Goal: Task Accomplishment & Management: Manage account settings

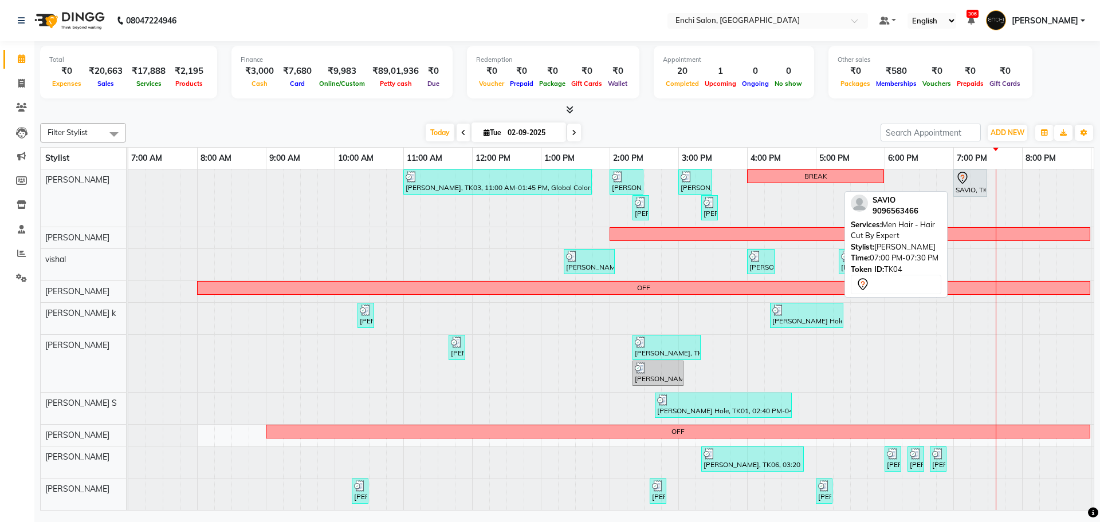
click at [969, 188] on div "SAVIO, TK04, 07:00 PM-07:30 PM, Men Hair - Hair Cut By Expert" at bounding box center [970, 183] width 32 height 24
select select "7"
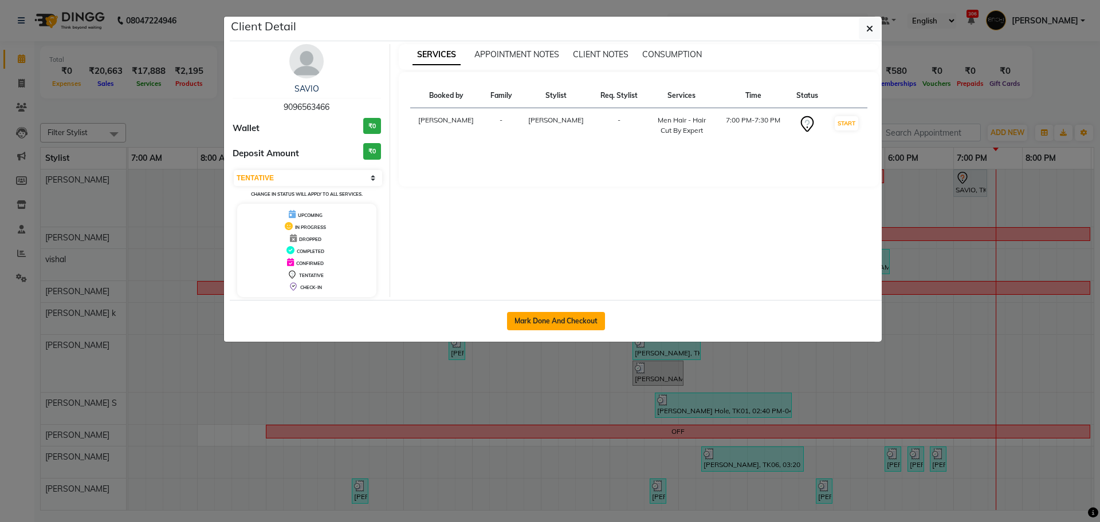
click at [545, 328] on button "Mark Done And Checkout" at bounding box center [556, 321] width 98 height 18
select select "10"
select select "service"
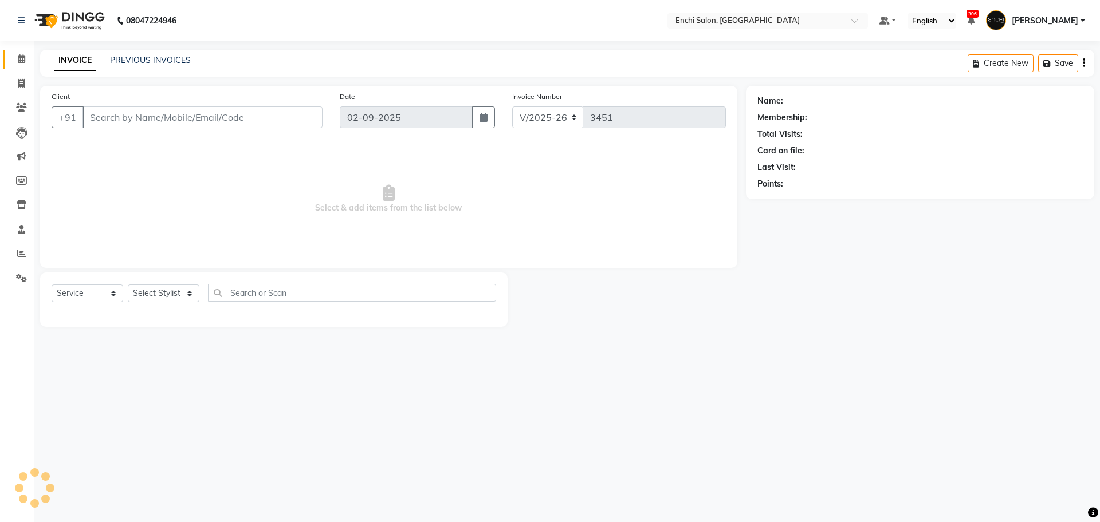
type input "9096563466"
select select "592"
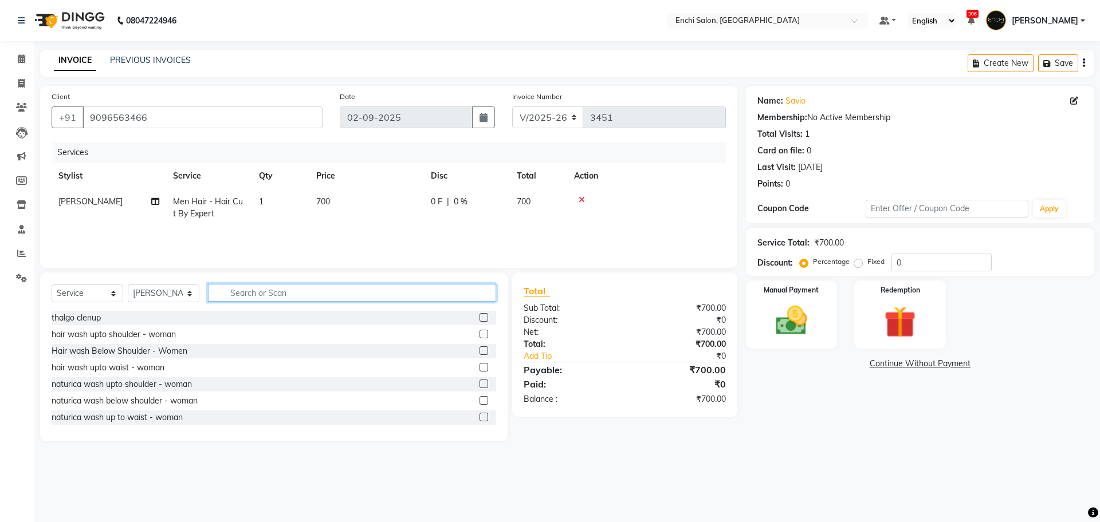
click at [322, 294] on input "text" at bounding box center [352, 293] width 288 height 18
type input "add"
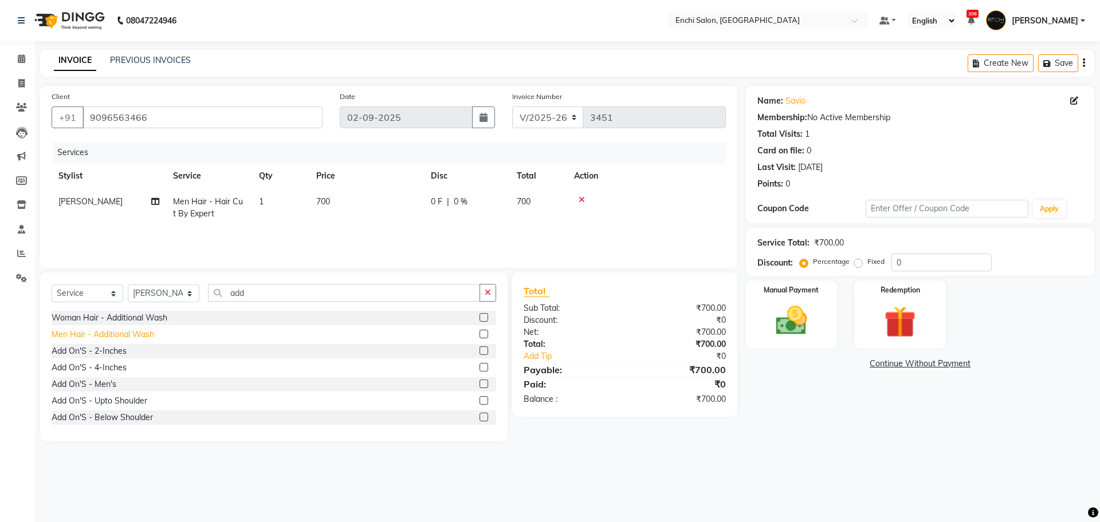
click at [84, 334] on div "Men Hair - Additional Wash" at bounding box center [103, 335] width 103 height 12
checkbox input "false"
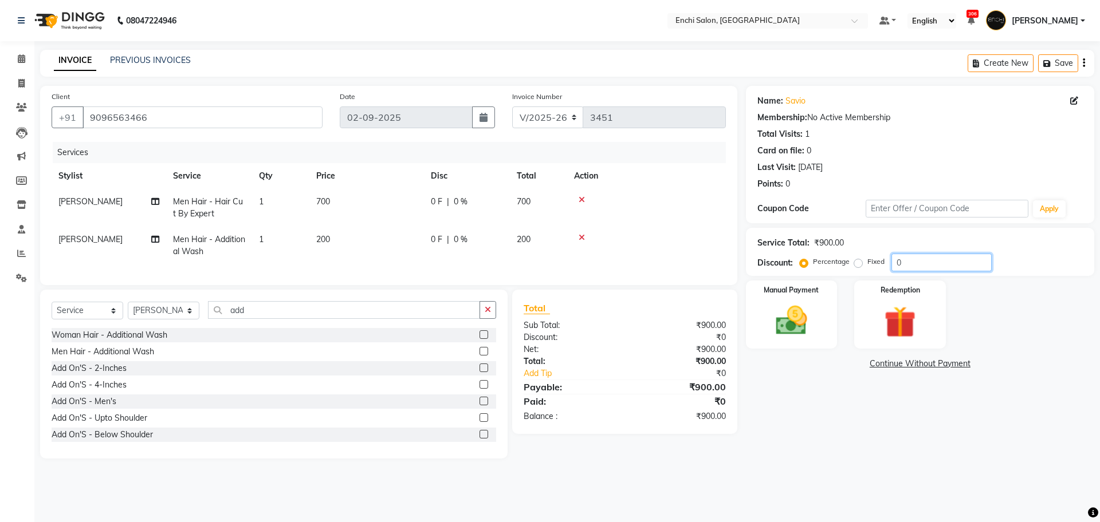
click at [914, 263] on input "0" at bounding box center [941, 263] width 100 height 18
type input "20"
drag, startPoint x: 759, startPoint y: 333, endPoint x: 766, endPoint y: 341, distance: 10.6
click at [759, 333] on div "Manual Payment" at bounding box center [790, 315] width 95 height 70
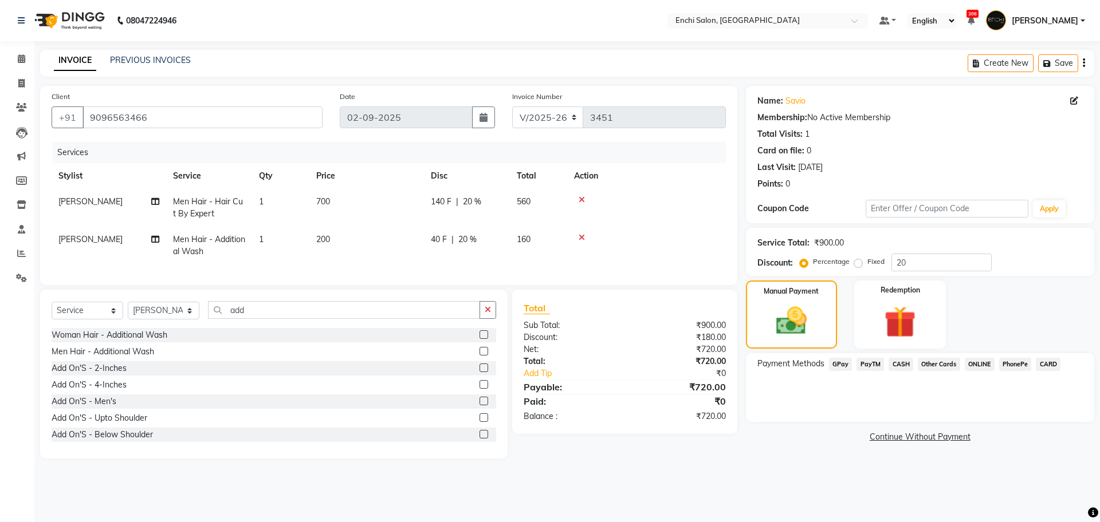
click at [836, 363] on span "GPay" at bounding box center [840, 364] width 23 height 13
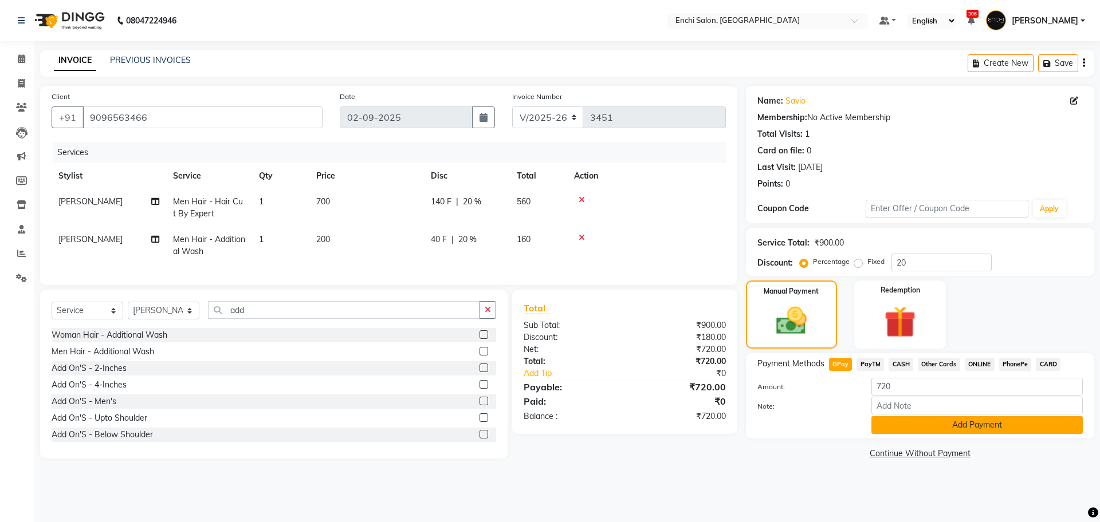
click at [904, 427] on button "Add Payment" at bounding box center [976, 425] width 211 height 18
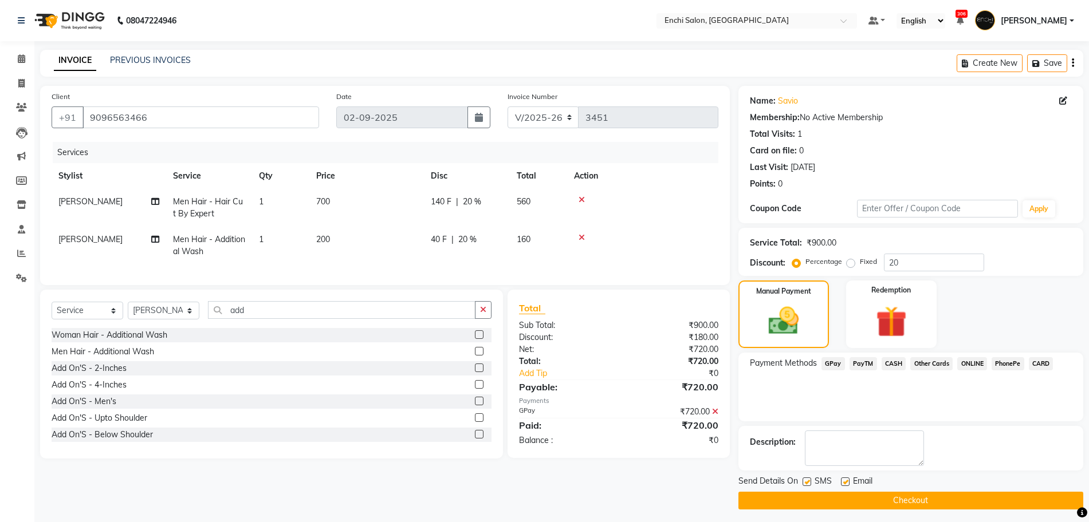
click at [944, 506] on button "Checkout" at bounding box center [910, 501] width 345 height 18
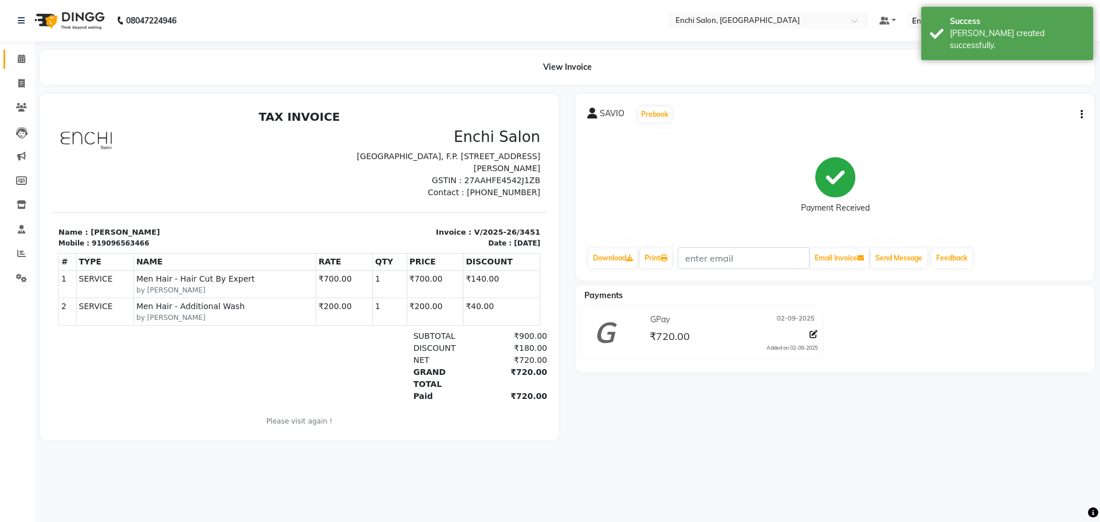
click at [18, 66] on link "Calendar" at bounding box center [16, 59] width 27 height 19
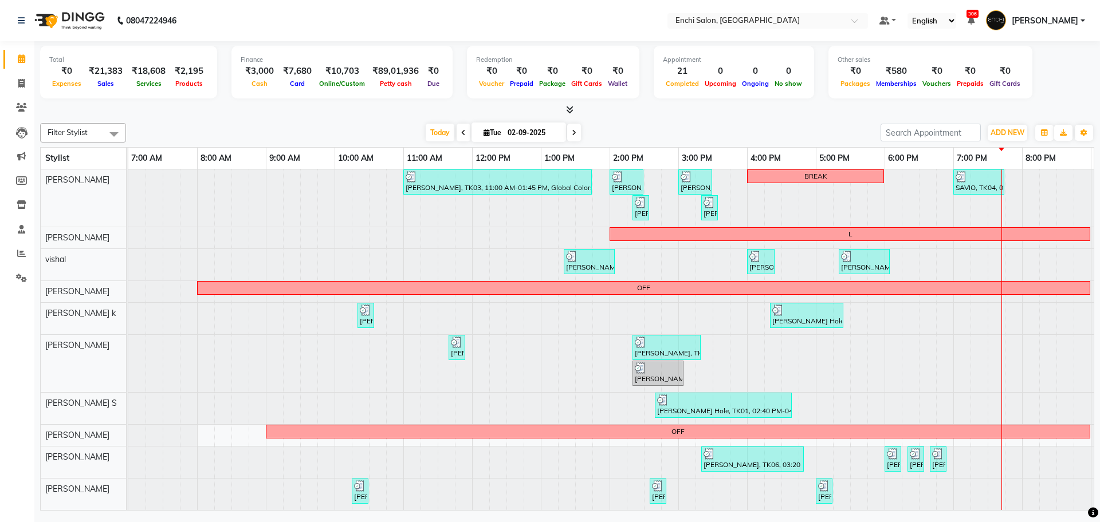
click at [571, 137] on span at bounding box center [574, 133] width 14 height 18
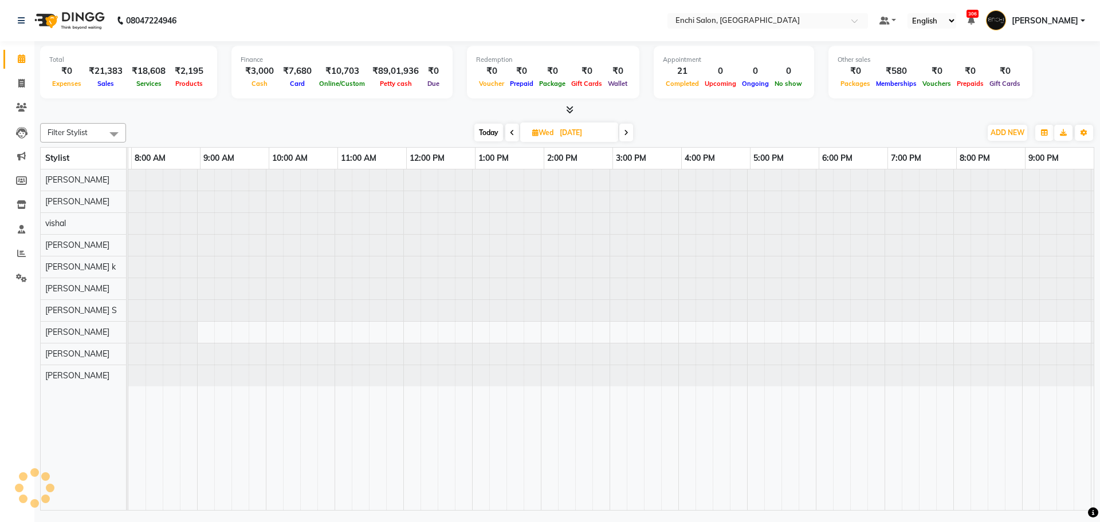
scroll to position [0, 66]
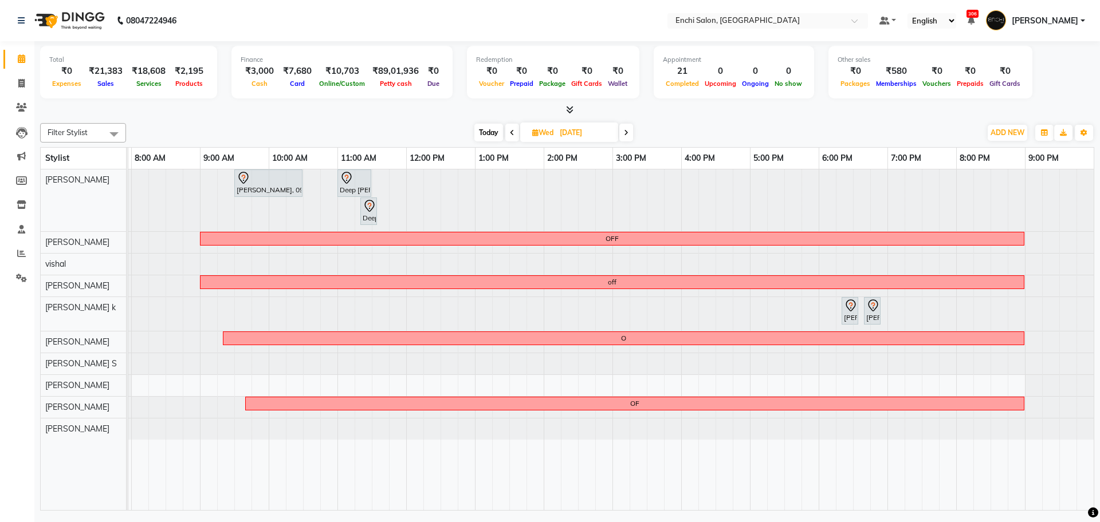
click at [629, 137] on span at bounding box center [626, 133] width 14 height 18
type input "[DATE]"
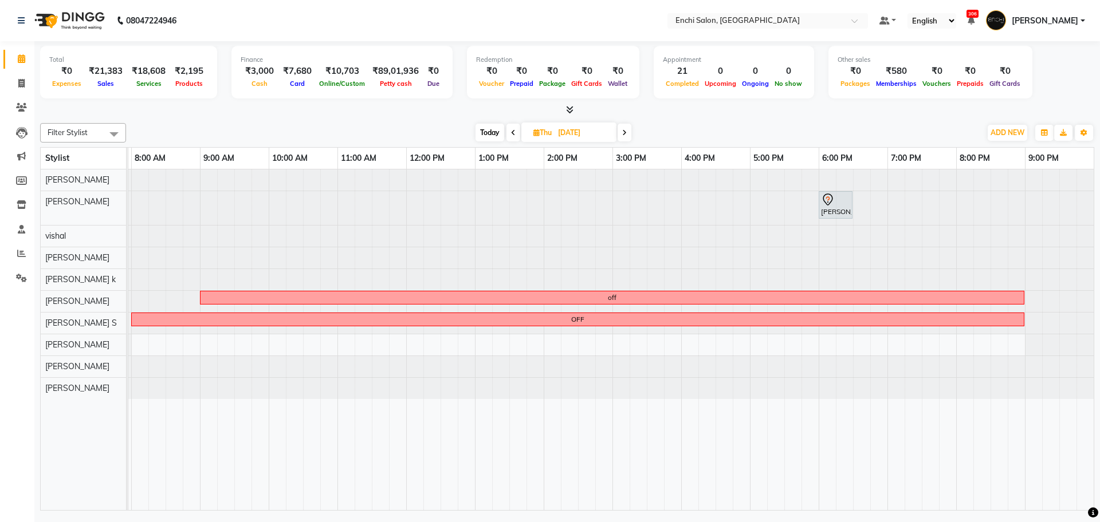
click at [62, 217] on div at bounding box center [62, 208] width 0 height 34
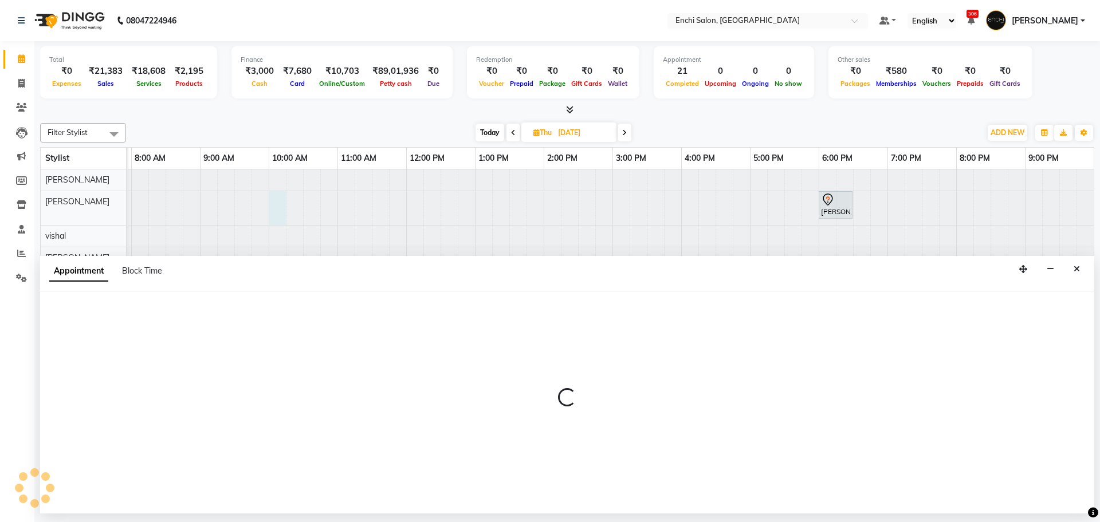
select select "604"
select select "600"
select select "tentative"
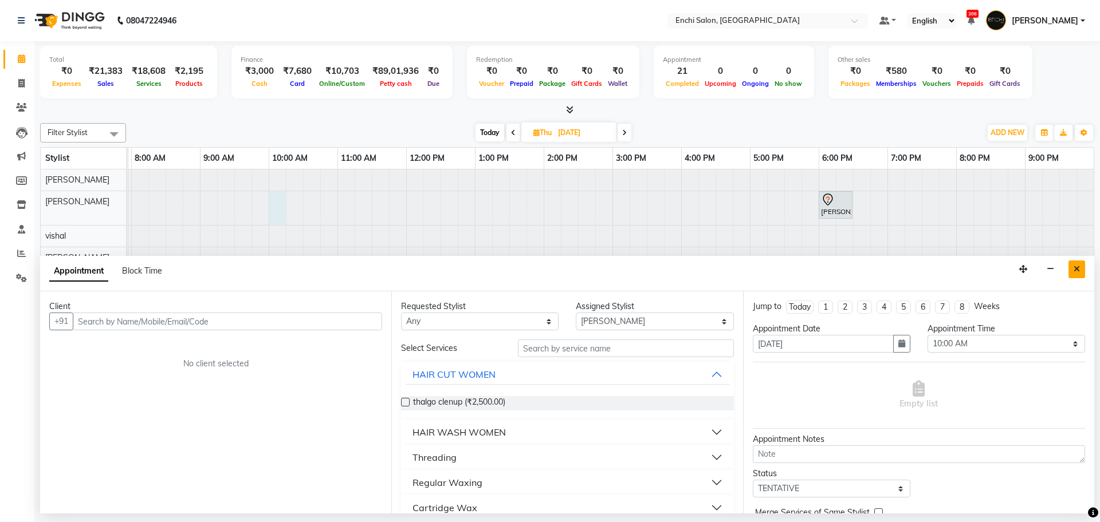
click at [1074, 271] on icon "Close" at bounding box center [1076, 269] width 6 height 8
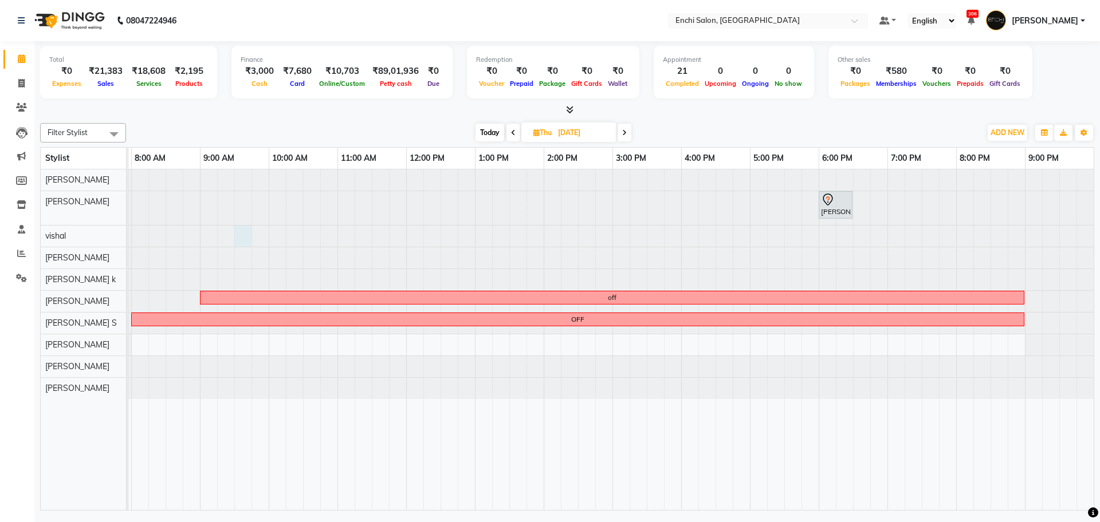
click at [62, 241] on div at bounding box center [62, 236] width 0 height 21
select select "16329"
select select "tentative"
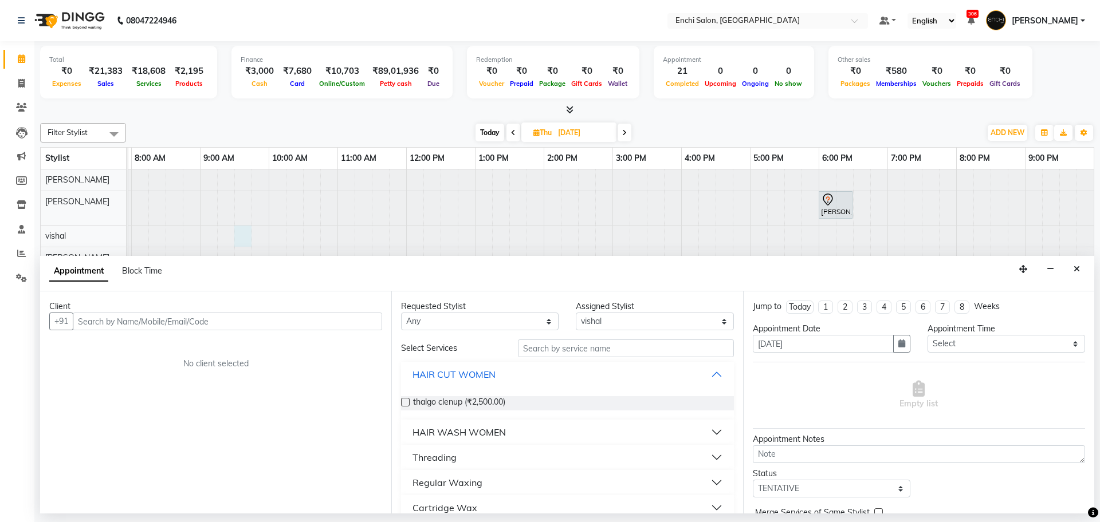
click at [497, 380] on button "HAIR CUT WOMEN" at bounding box center [567, 374] width 323 height 21
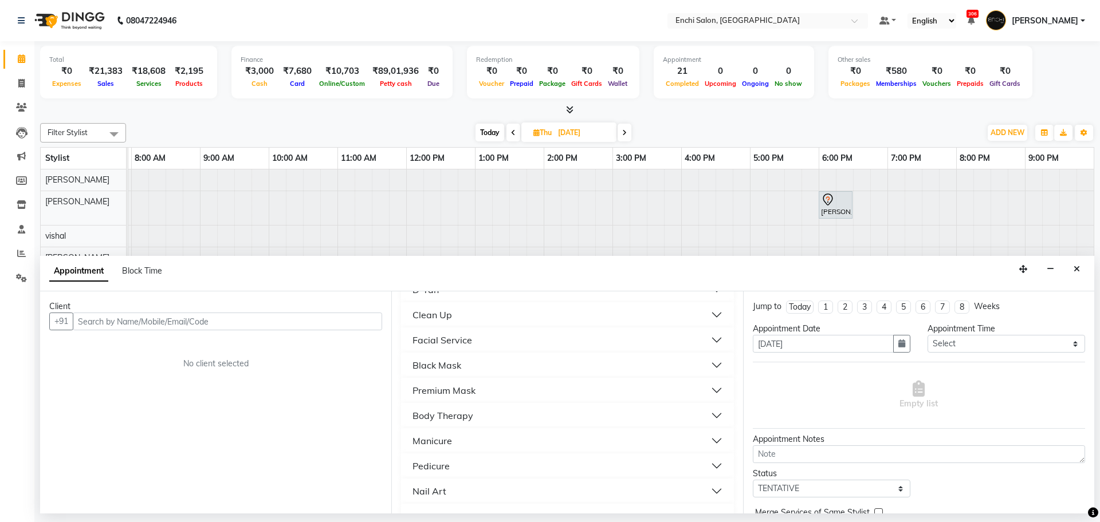
scroll to position [430, 0]
click at [444, 426] on div "Men Hair" at bounding box center [431, 424] width 39 height 14
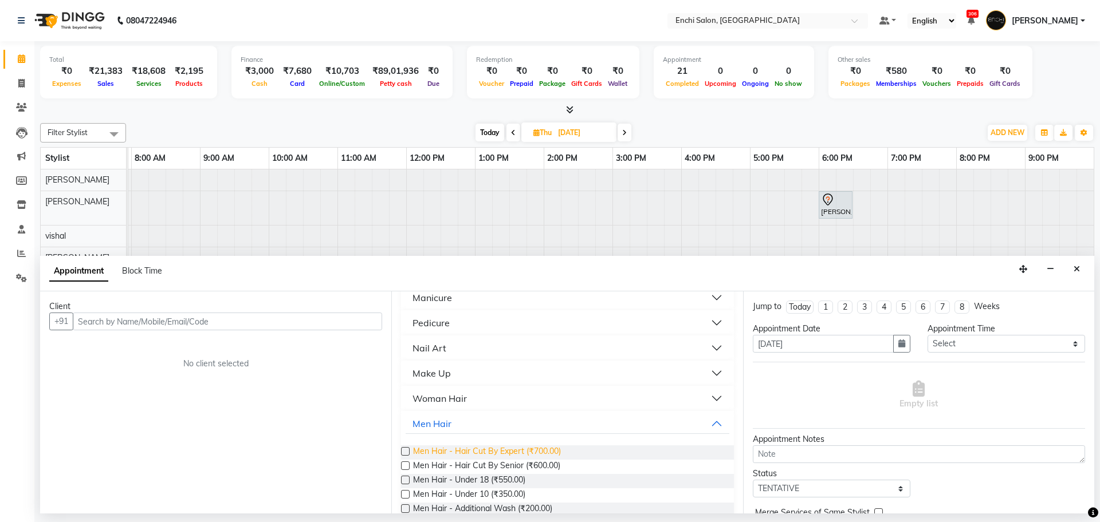
click at [507, 451] on span "Men Hair - Hair Cut By Expert (₹700.00)" at bounding box center [487, 453] width 148 height 14
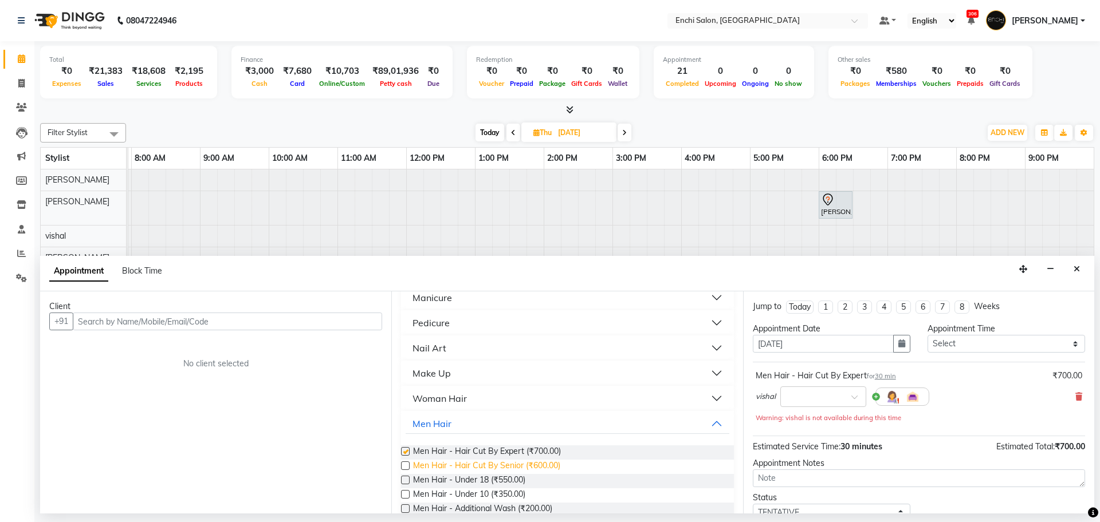
checkbox input "false"
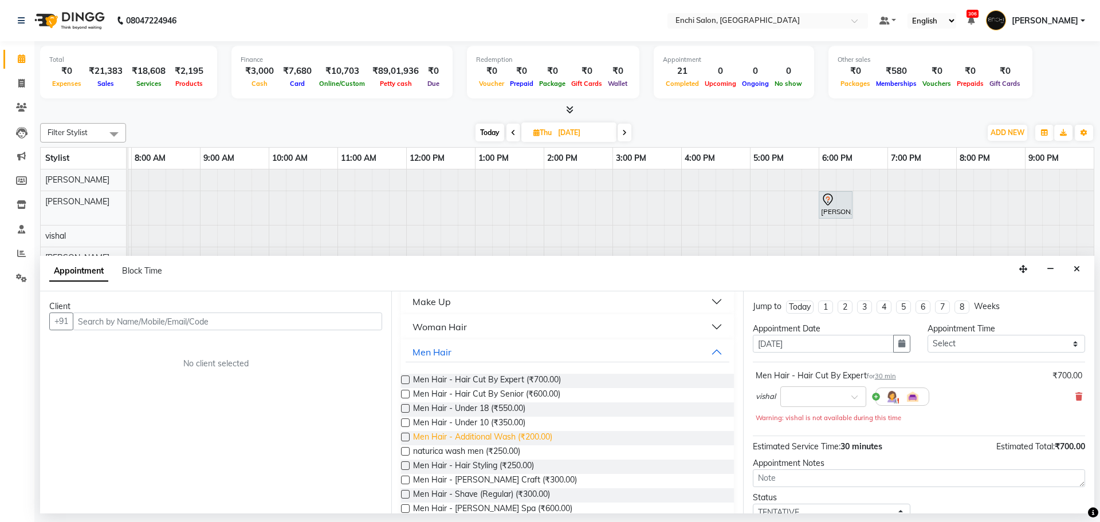
click at [475, 436] on span "Men Hair - Additional Wash (₹200.00)" at bounding box center [482, 438] width 139 height 14
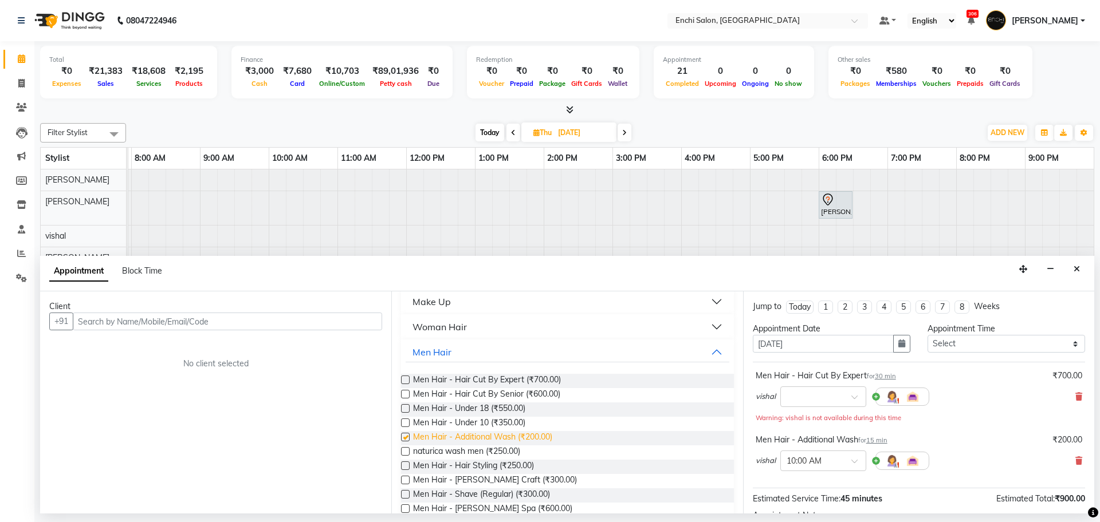
checkbox input "false"
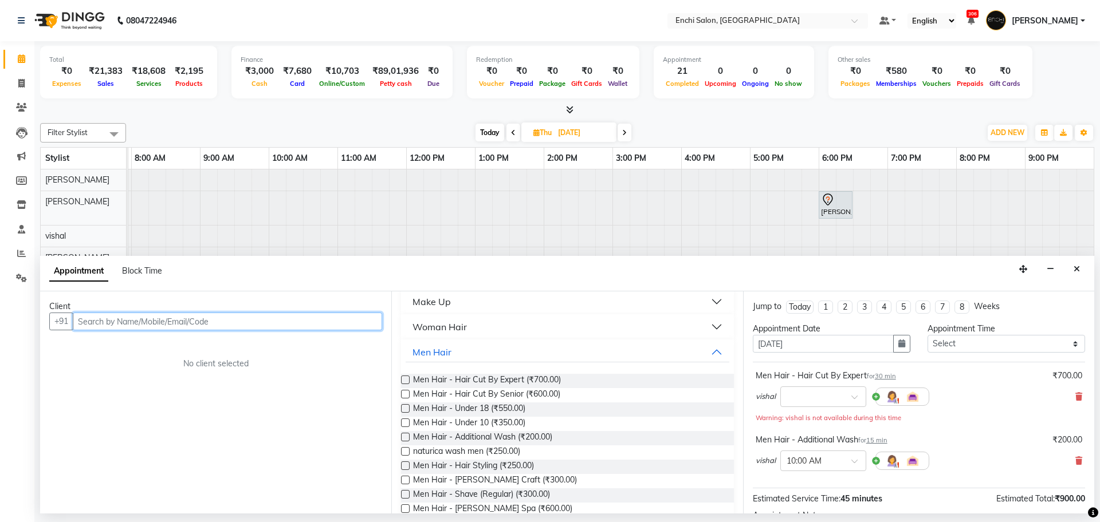
click at [199, 325] on input "text" at bounding box center [227, 322] width 309 height 18
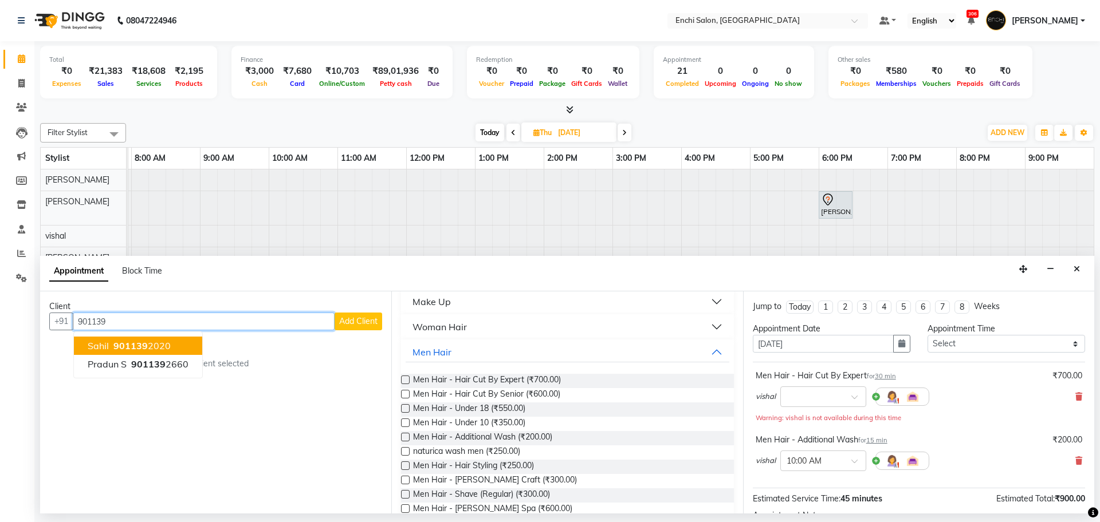
click at [118, 344] on span "901139" at bounding box center [130, 345] width 34 height 11
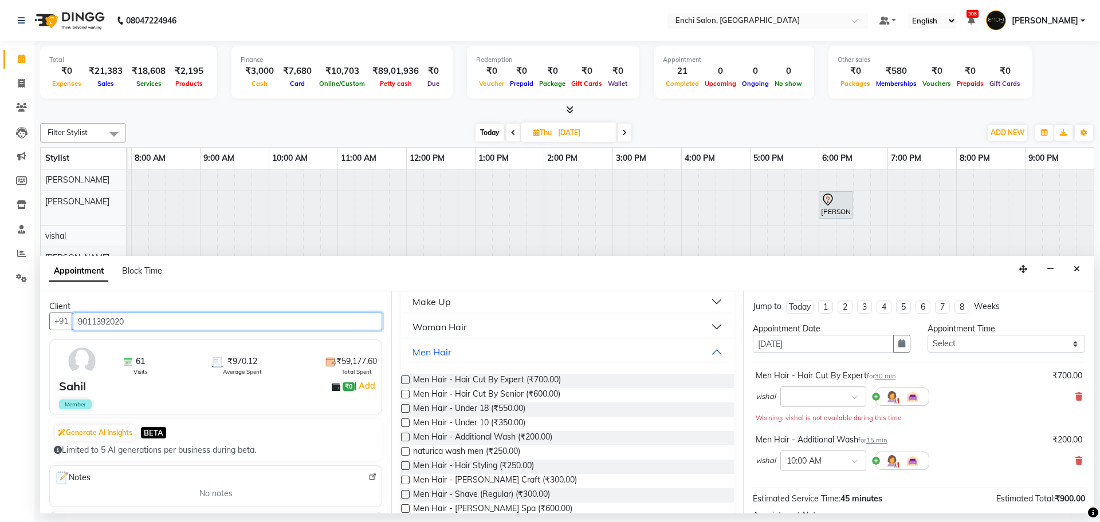
type input "9011392020"
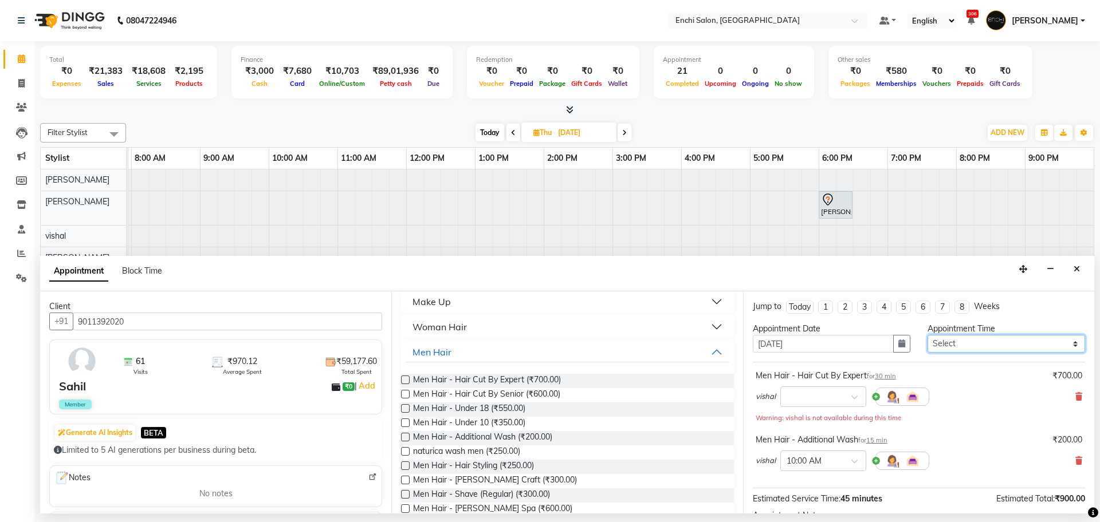
click at [954, 346] on select "Select 08:00 AM 08:20 AM 08:40 AM 09:00 AM 09:20 AM 09:40 AM 10:00 AM 10:20 AM …" at bounding box center [1006, 344] width 158 height 18
select select "560"
click at [927, 335] on select "Select 08:00 AM 08:20 AM 08:40 AM 09:00 AM 09:20 AM 09:40 AM 10:00 AM 10:20 AM …" at bounding box center [1006, 344] width 158 height 18
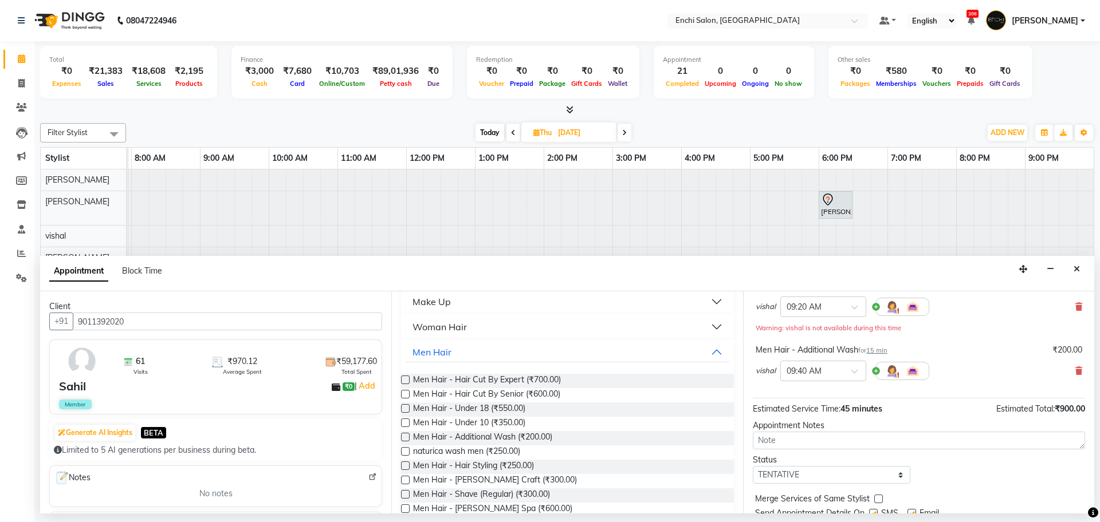
scroll to position [132, 0]
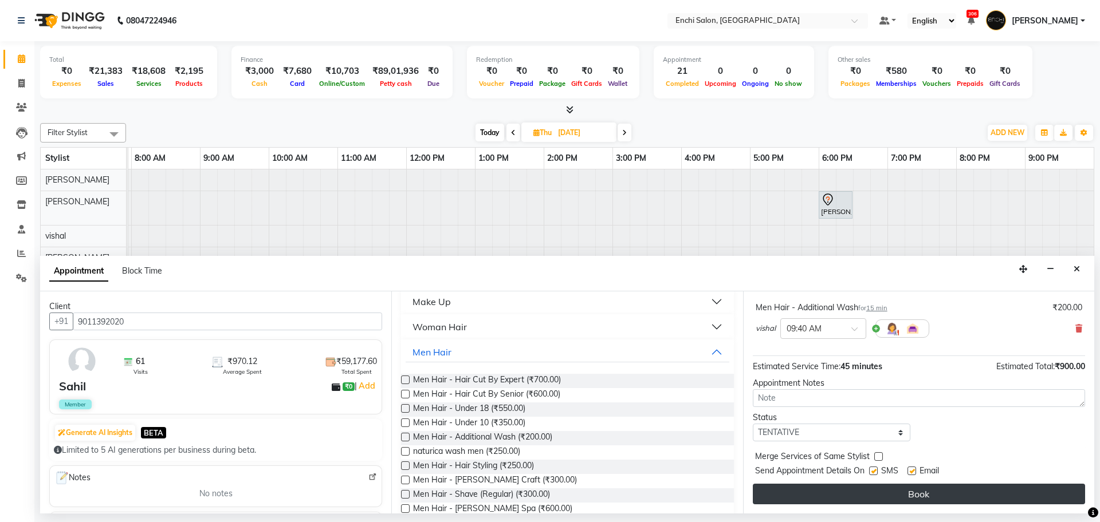
click at [903, 500] on button "Book" at bounding box center [919, 494] width 332 height 21
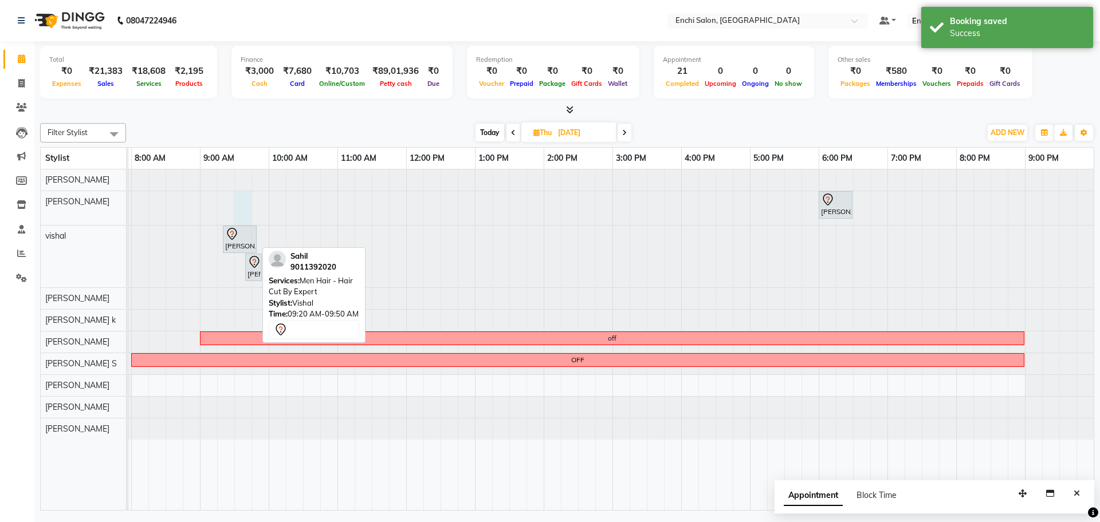
drag, startPoint x: 236, startPoint y: 230, endPoint x: 235, endPoint y: 238, distance: 7.5
click at [235, 237] on tbody "[PERSON_NAME], 06:00 PM-06:30 PM, Men Hair - Hair Cut By Expert [PERSON_NAME], …" at bounding box center [577, 305] width 1031 height 270
select select "604"
select select "tentative"
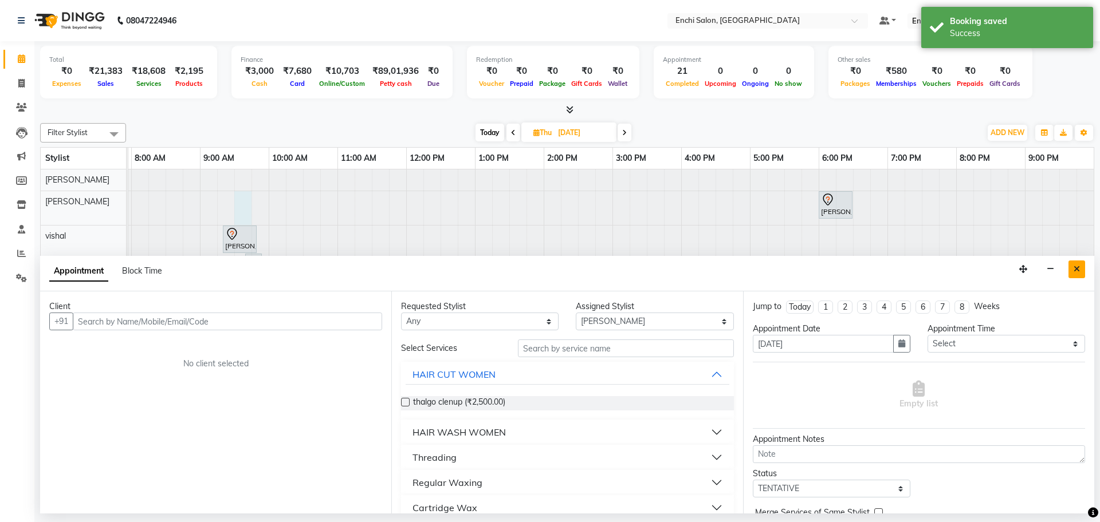
click at [1079, 271] on icon "Close" at bounding box center [1076, 269] width 6 height 8
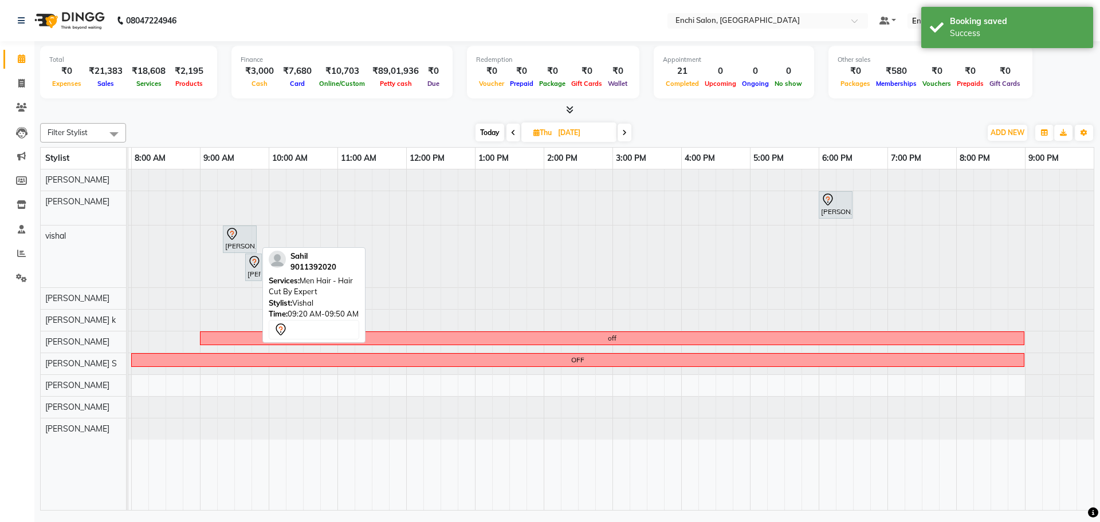
click at [223, 242] on link "[PERSON_NAME], 09:20 AM-09:50 AM, Men Hair - Hair Cut By Expert" at bounding box center [240, 239] width 34 height 27
select select "7"
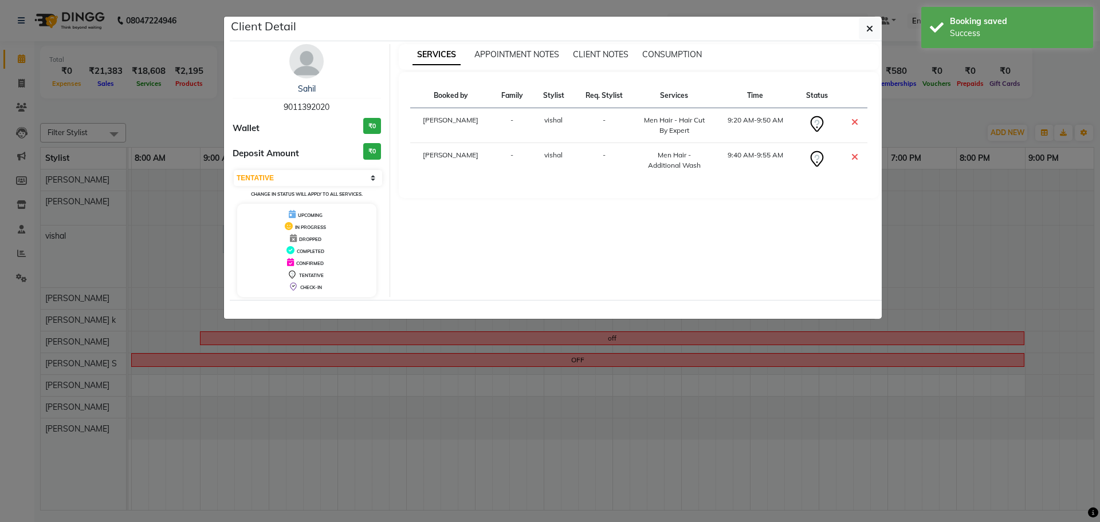
click at [306, 62] on img at bounding box center [306, 61] width 34 height 34
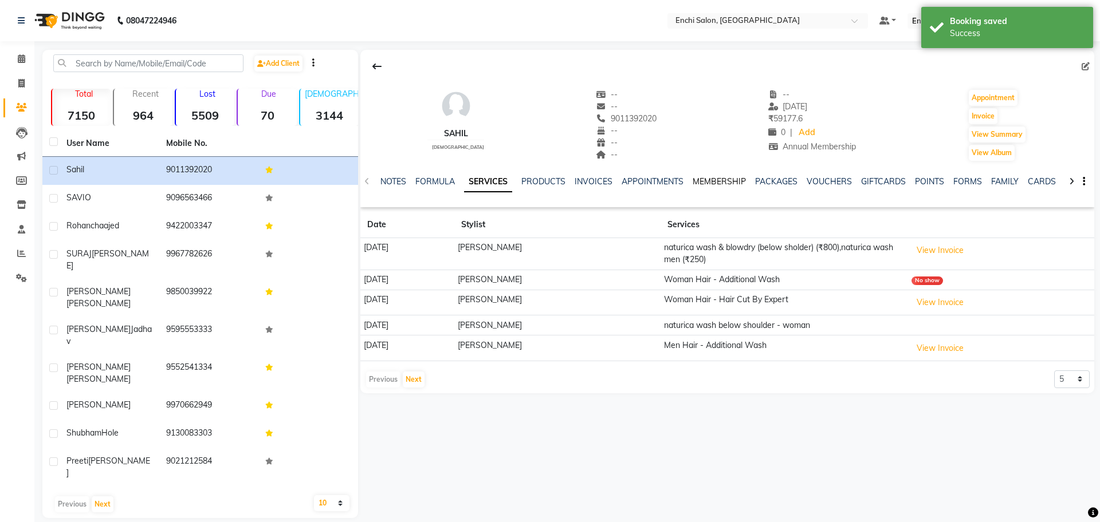
click at [714, 178] on link "MEMBERSHIP" at bounding box center [718, 181] width 53 height 10
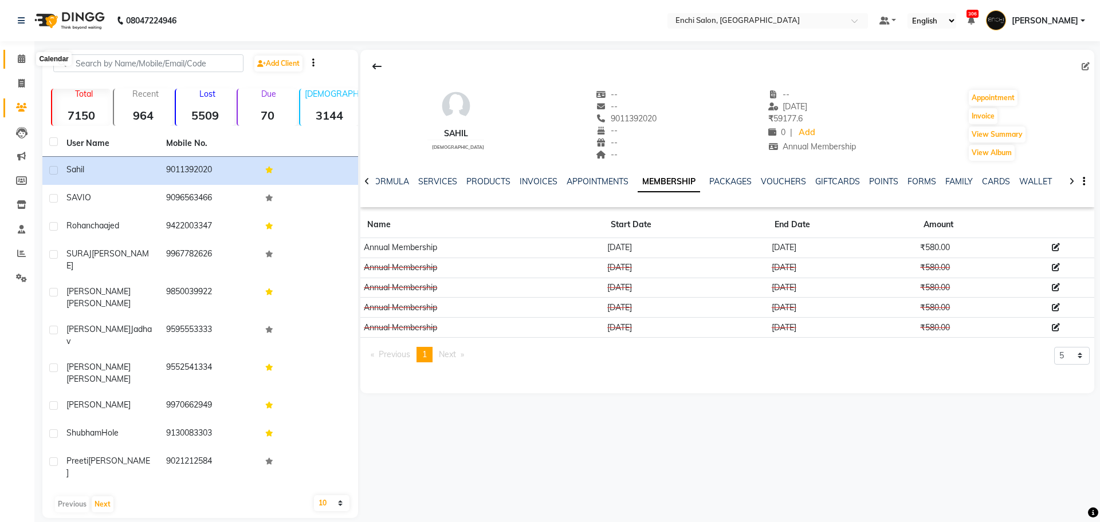
click at [21, 57] on icon at bounding box center [21, 58] width 7 height 9
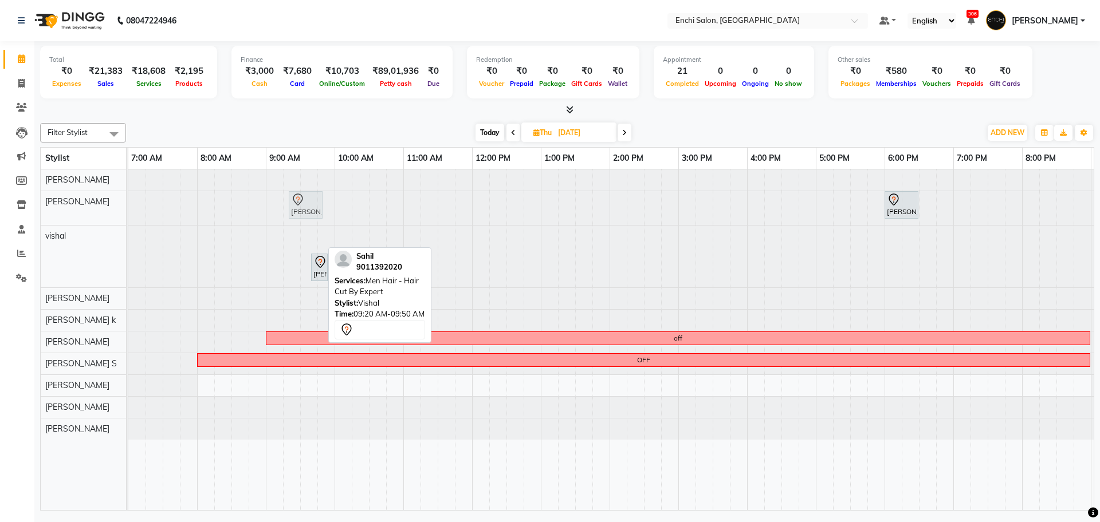
drag, startPoint x: 297, startPoint y: 242, endPoint x: 301, endPoint y: 223, distance: 18.9
click at [301, 223] on tbody "[PERSON_NAME], 06:00 PM-06:30 PM, Men Hair - Hair Cut By Expert [PERSON_NAME], …" at bounding box center [643, 305] width 1031 height 270
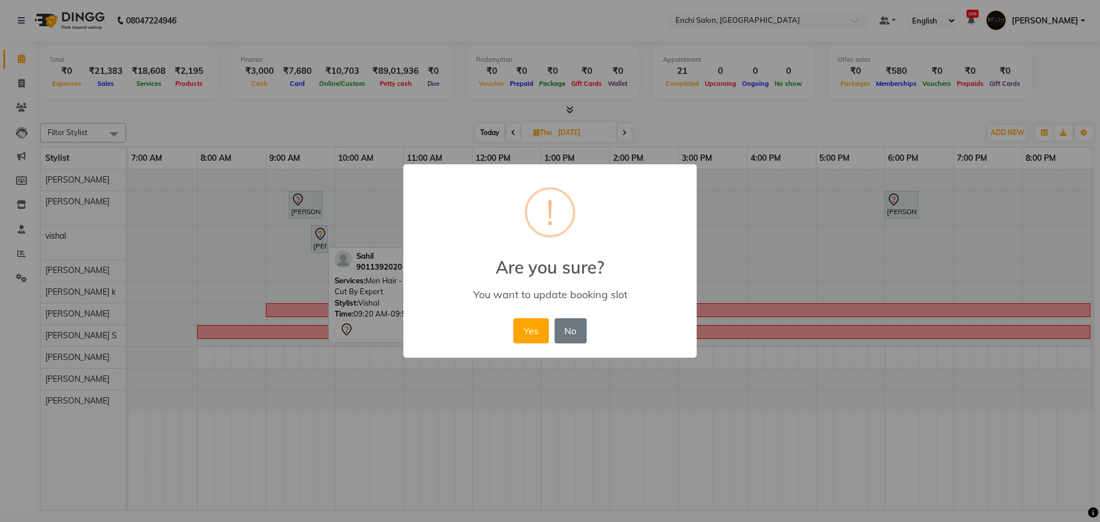
drag, startPoint x: 535, startPoint y: 334, endPoint x: 457, endPoint y: 314, distance: 80.6
click at [533, 334] on button "Yes" at bounding box center [530, 330] width 35 height 25
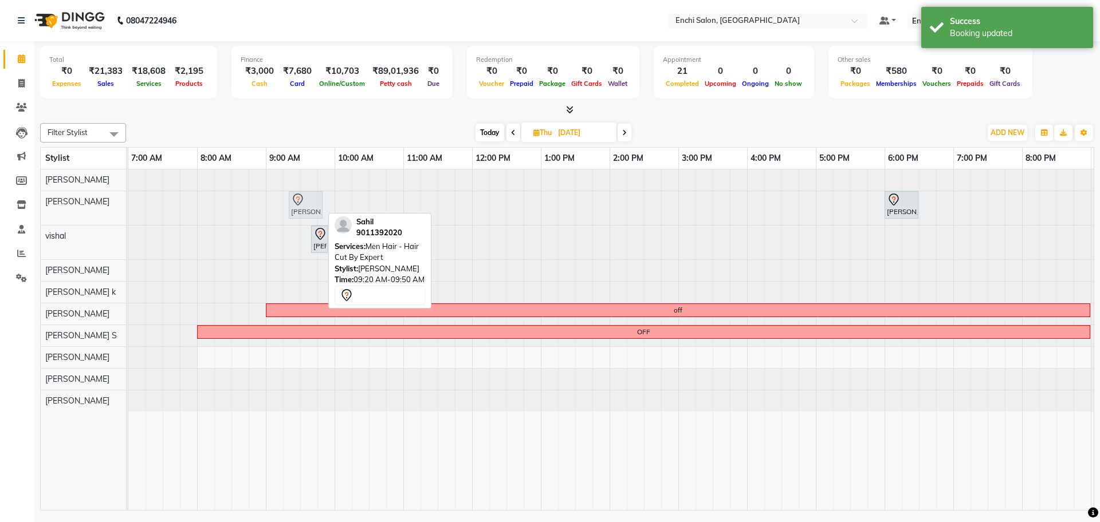
click at [128, 206] on div "[PERSON_NAME], 09:20 AM-09:50 AM, Men Hair - Hair Cut By Expert [PERSON_NAME], …" at bounding box center [128, 208] width 0 height 34
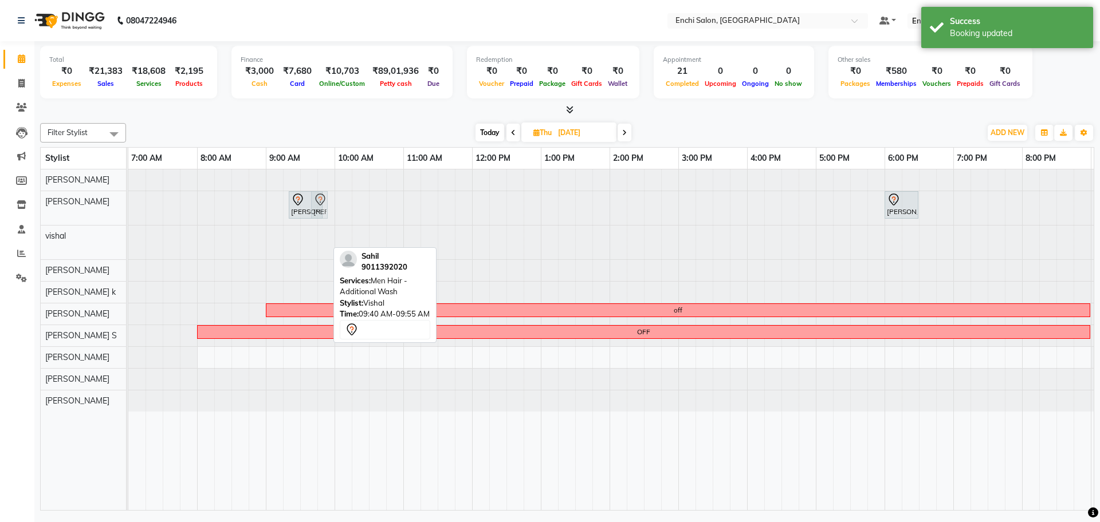
drag, startPoint x: 322, startPoint y: 242, endPoint x: 329, endPoint y: 223, distance: 19.4
click at [329, 223] on tbody "[PERSON_NAME], 09:20 AM-09:50 AM, Men Hair - Hair Cut By Expert [PERSON_NAME], …" at bounding box center [643, 291] width 1031 height 242
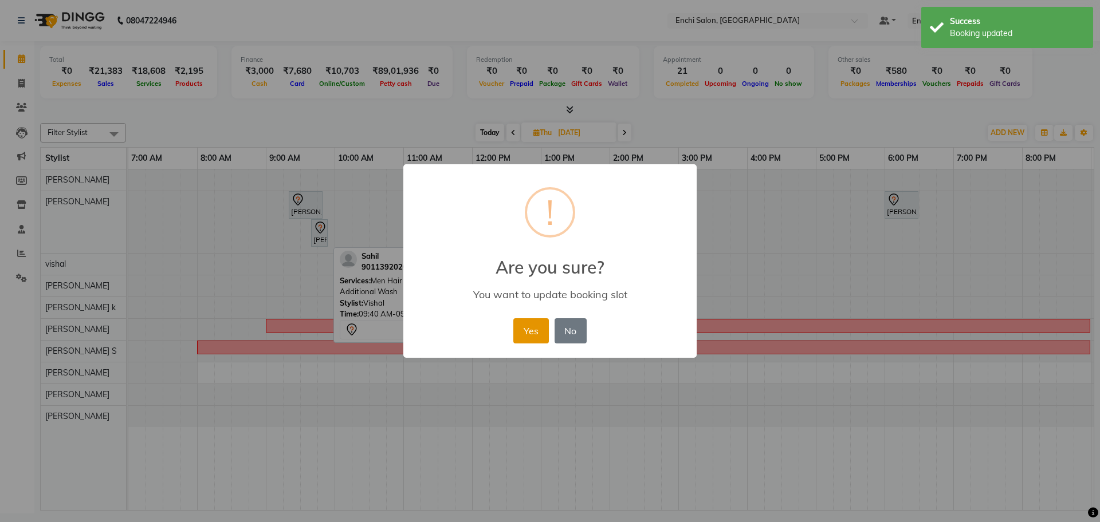
click at [522, 338] on button "Yes" at bounding box center [530, 330] width 35 height 25
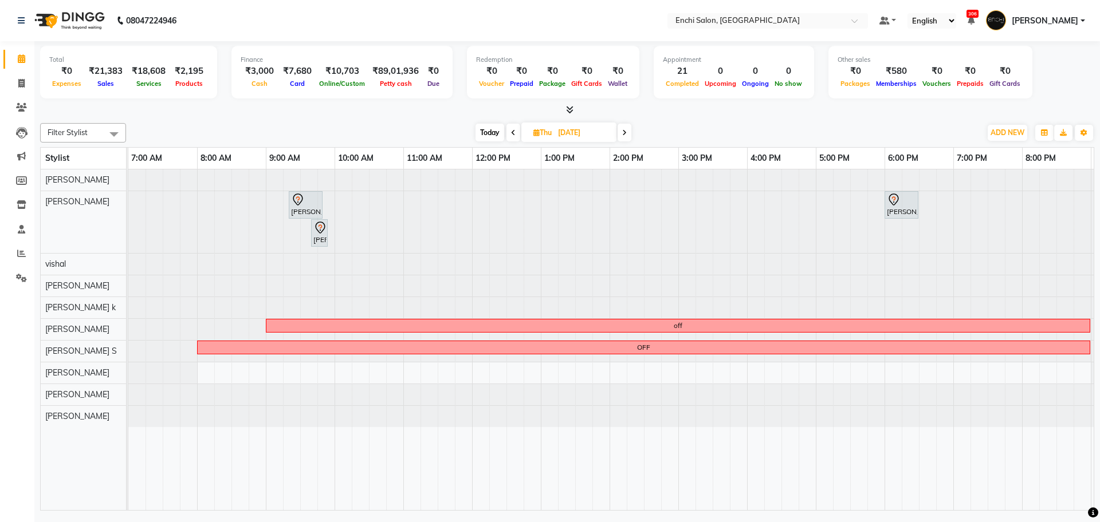
click at [489, 136] on span "Today" at bounding box center [489, 133] width 29 height 18
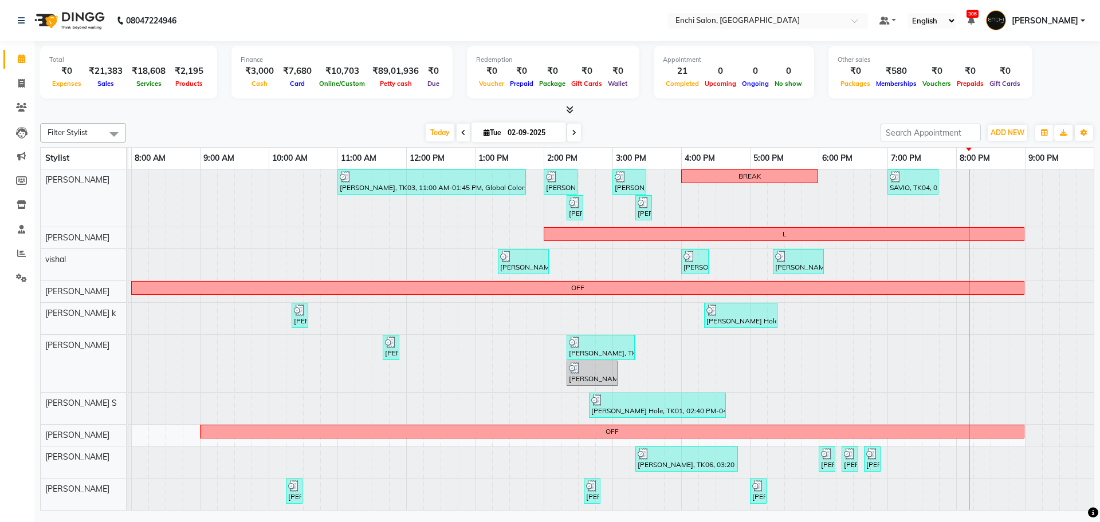
scroll to position [11, 0]
click at [572, 136] on icon at bounding box center [574, 132] width 5 height 7
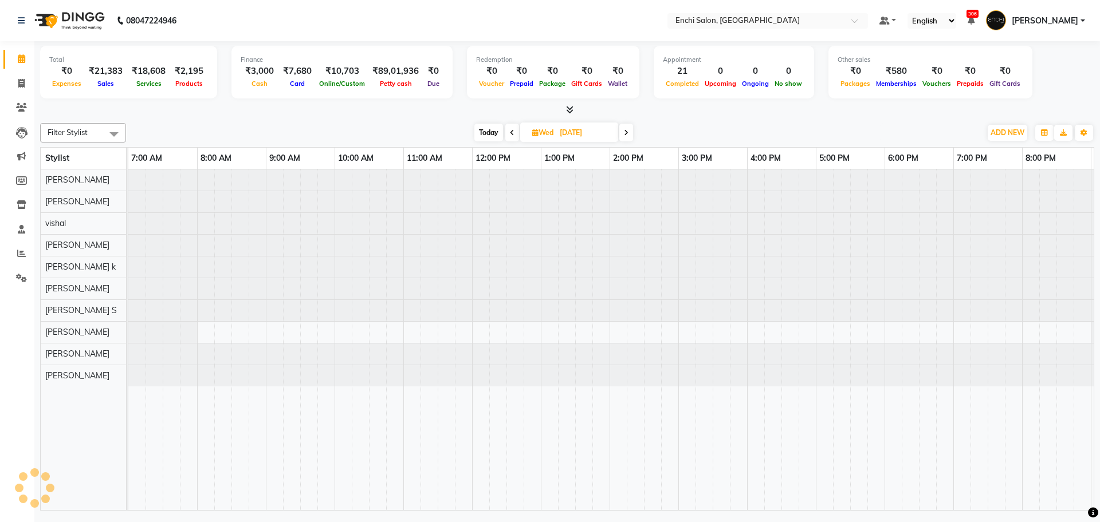
scroll to position [0, 66]
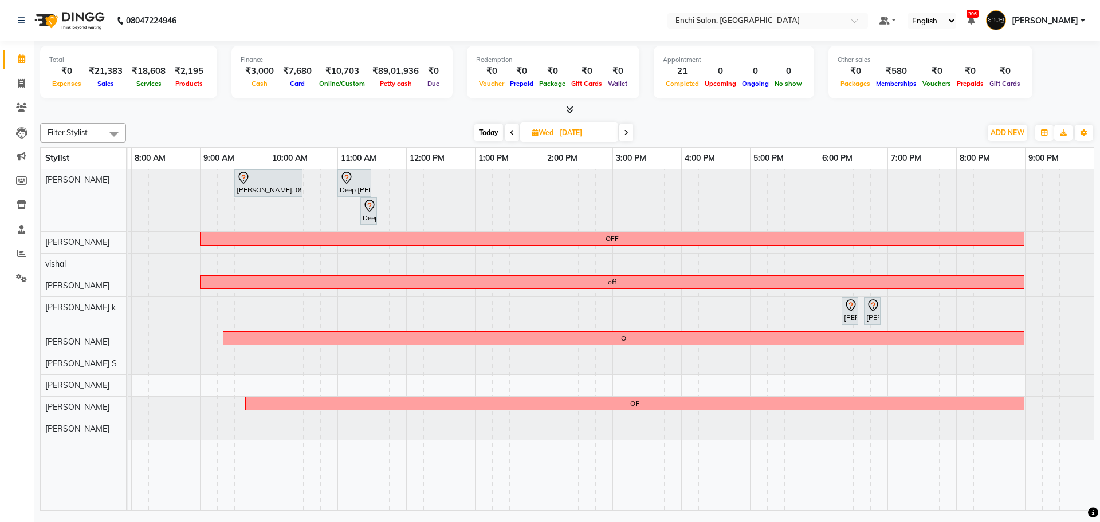
click at [486, 142] on div "Filter Stylist Select All [PERSON_NAME] [PERSON_NAME] [PERSON_NAME] k Arjun [PE…" at bounding box center [567, 315] width 1054 height 392
click at [470, 133] on div "[DATE] [DATE]" at bounding box center [553, 132] width 843 height 17
click at [484, 135] on span "Today" at bounding box center [488, 133] width 29 height 18
type input "02-09-2025"
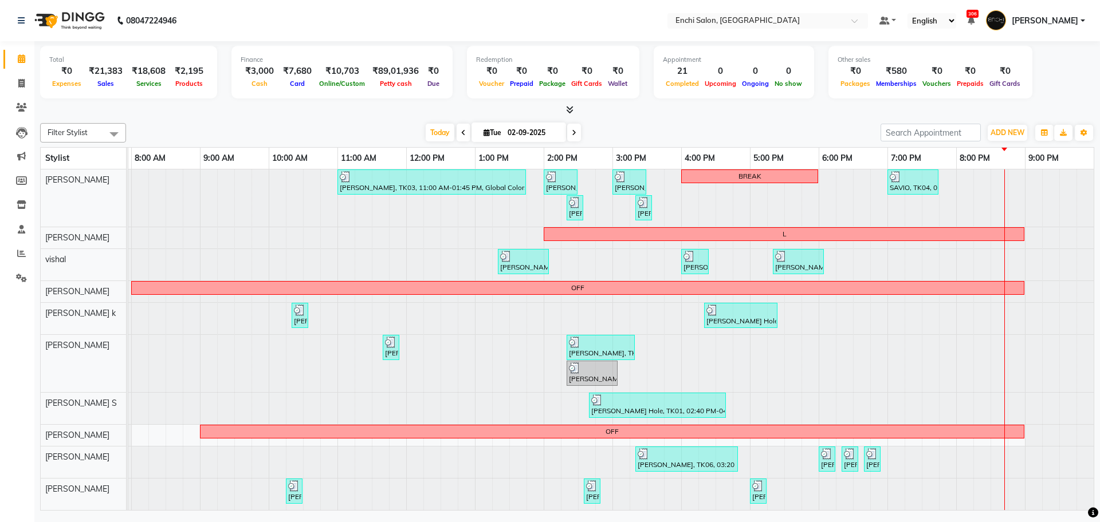
scroll to position [11, 0]
click at [62, 456] on div at bounding box center [62, 463] width 0 height 32
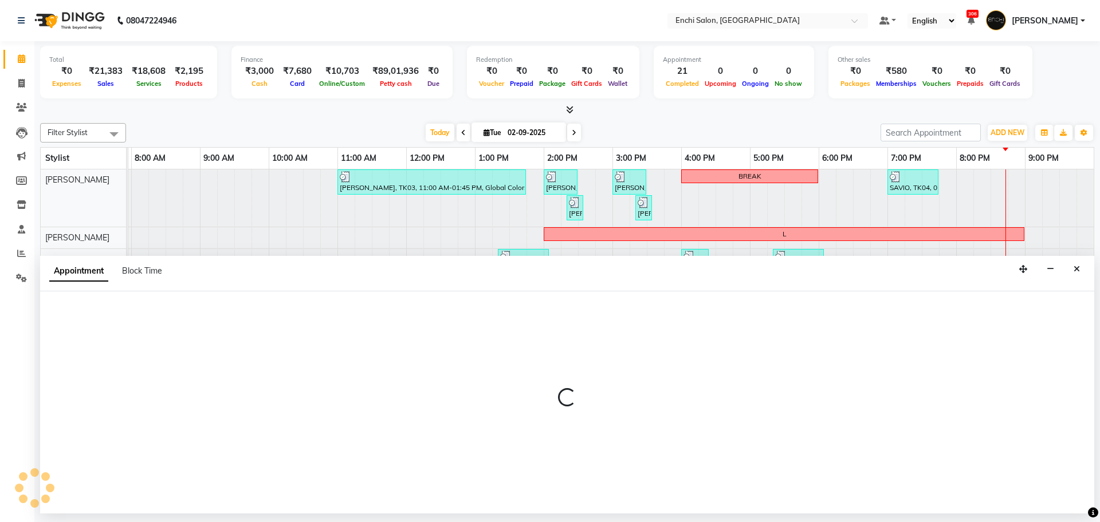
select select "65814"
select select "1200"
select select "tentative"
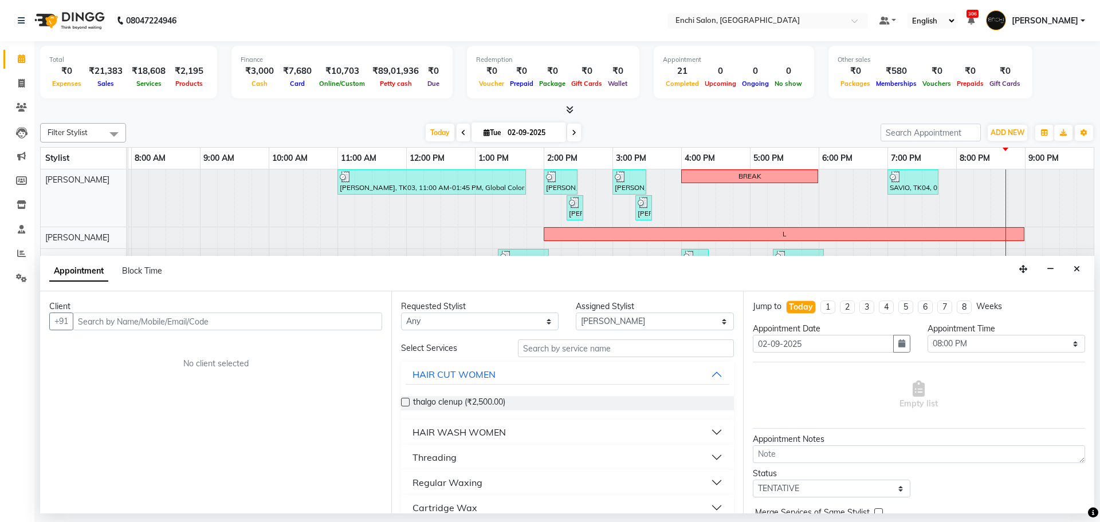
click at [231, 322] on input "text" at bounding box center [227, 322] width 309 height 18
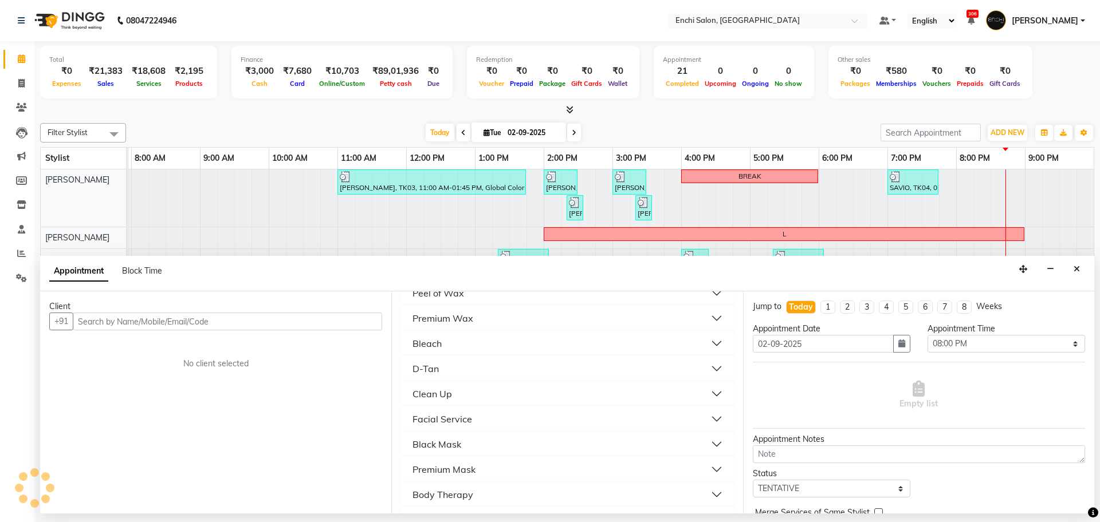
scroll to position [215, 0]
click at [444, 340] on div "Premium Wax" at bounding box center [442, 344] width 61 height 14
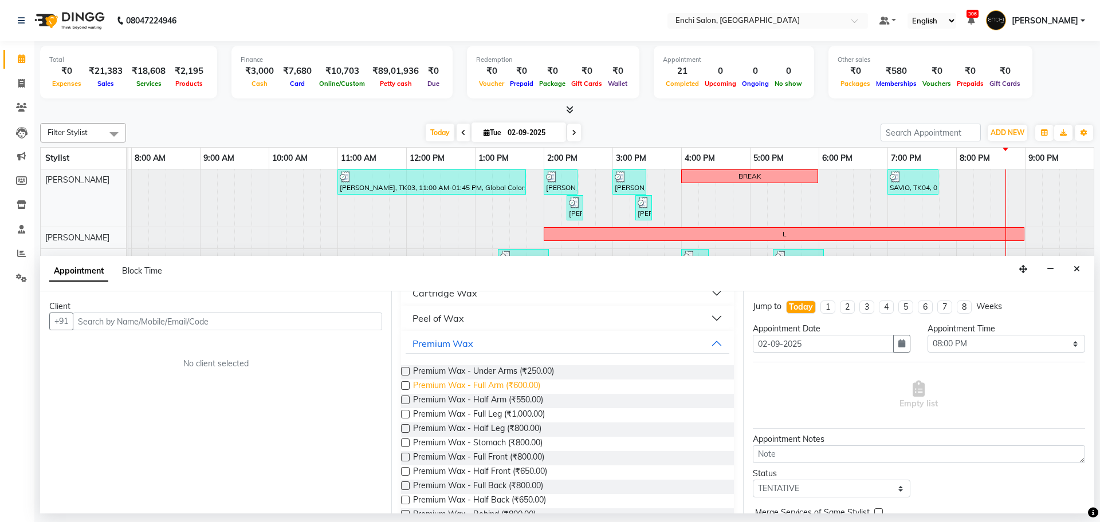
click at [478, 383] on span "Premium Wax - Full Arm (₹600.00)" at bounding box center [476, 387] width 127 height 14
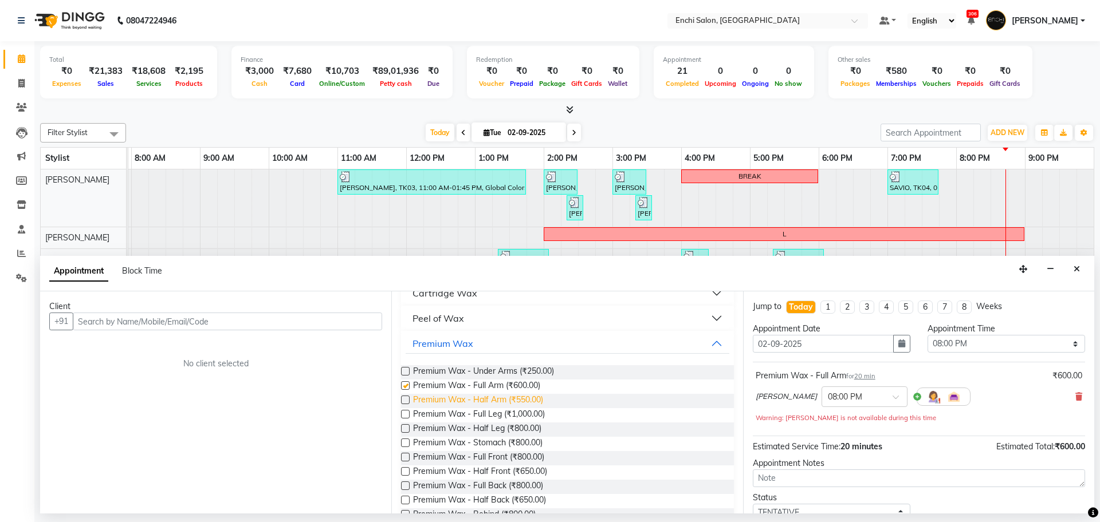
checkbox input "false"
click at [487, 370] on span "Premium Wax - Under Arms (₹250.00)" at bounding box center [483, 372] width 141 height 14
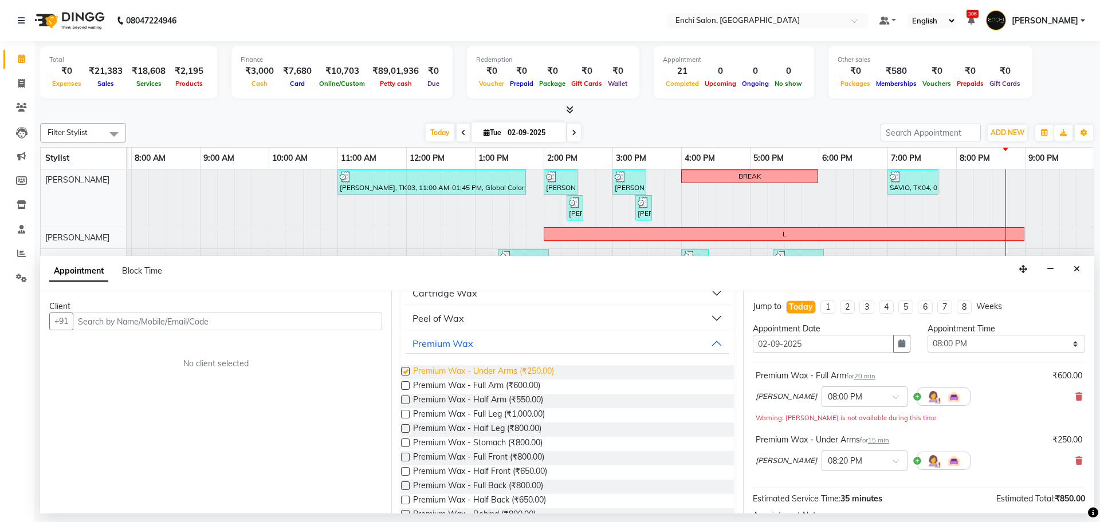
checkbox input "false"
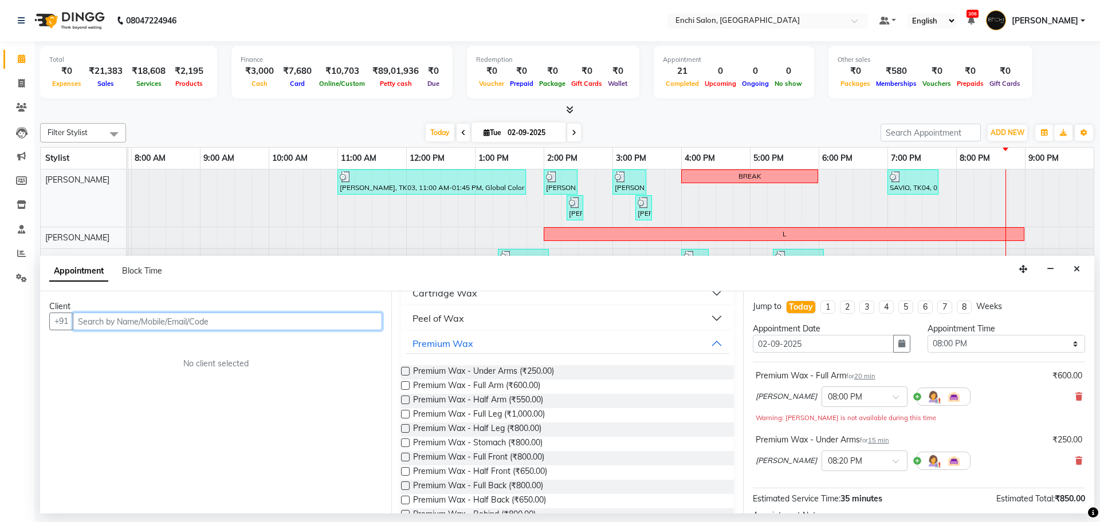
click at [249, 324] on input "text" at bounding box center [227, 322] width 309 height 18
click at [159, 345] on ngb-highlight "737870 9200" at bounding box center [137, 345] width 60 height 11
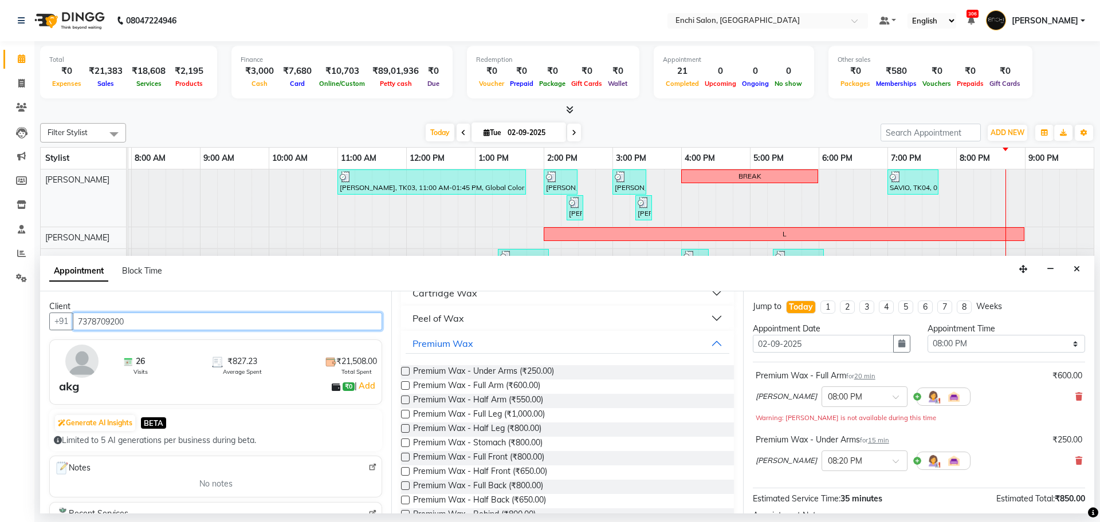
scroll to position [132, 0]
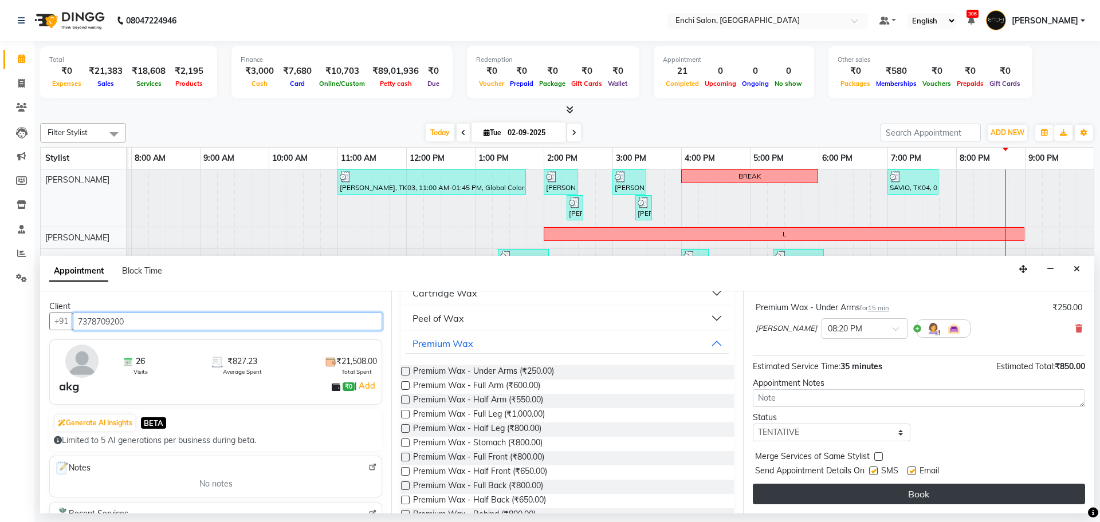
type input "7378709200"
click at [913, 495] on button "Book" at bounding box center [919, 494] width 332 height 21
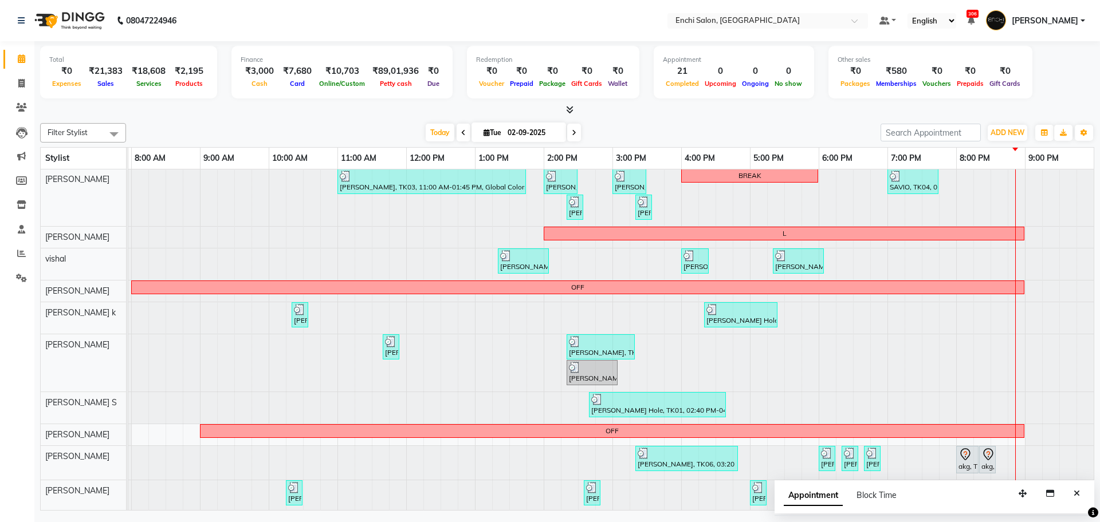
scroll to position [0, 0]
click at [969, 459] on icon at bounding box center [965, 455] width 14 height 14
click at [969, 455] on icon at bounding box center [965, 455] width 10 height 12
select select "7"
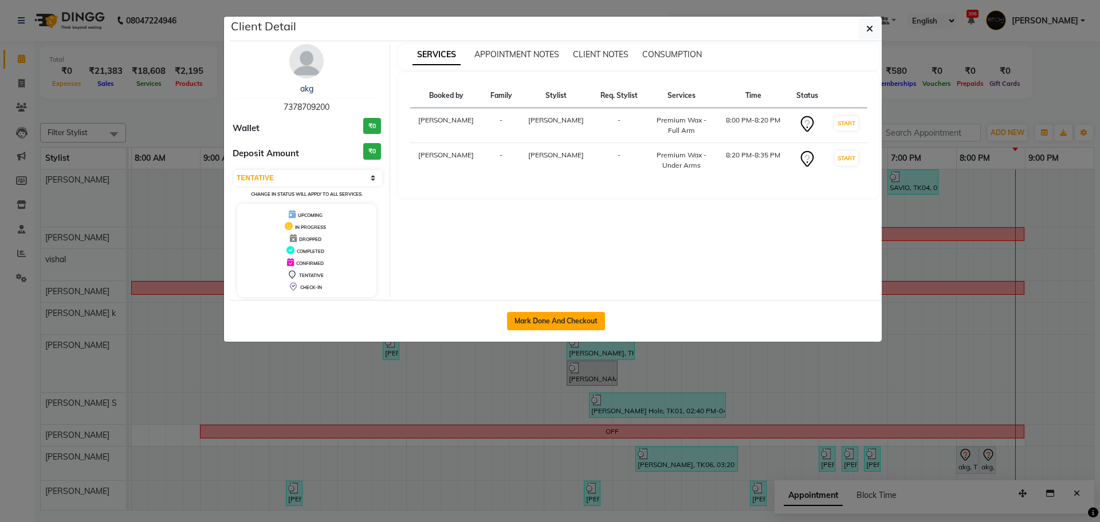
click at [599, 314] on button "Mark Done And Checkout" at bounding box center [556, 321] width 98 height 18
select select "10"
select select "service"
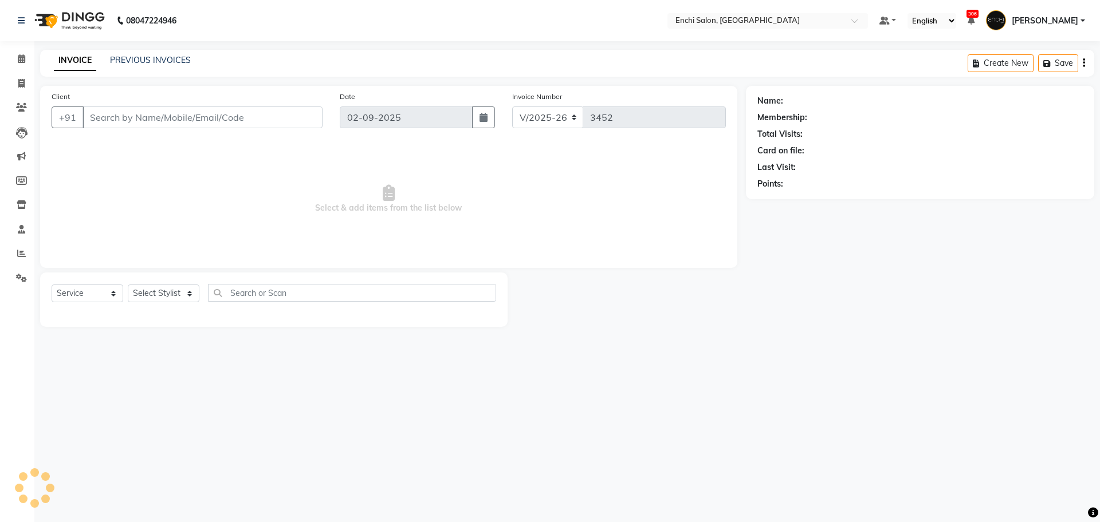
type input "7378709200"
select select "65814"
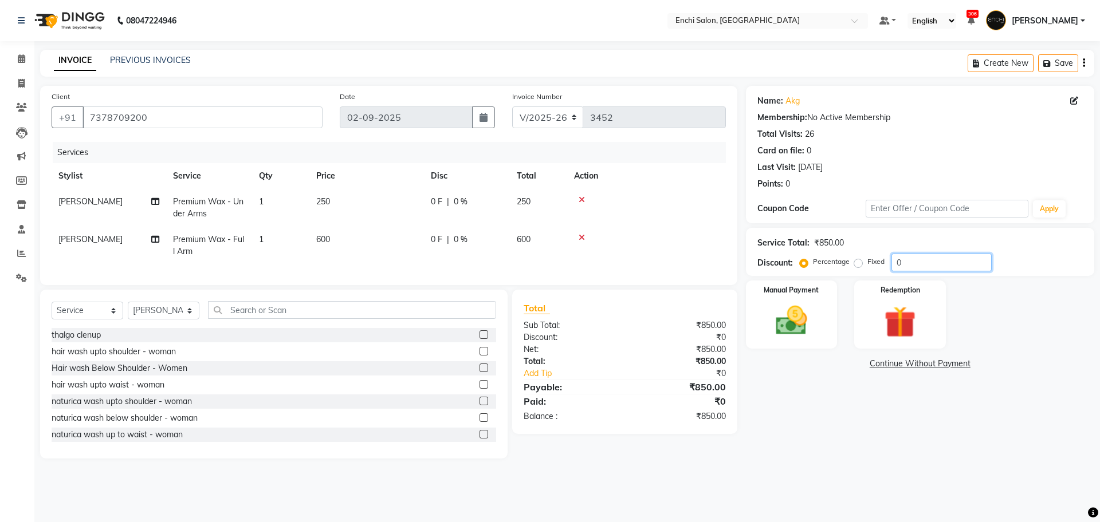
click at [919, 261] on input "0" at bounding box center [941, 263] width 100 height 18
type input "60"
click at [754, 320] on div "Manual Payment" at bounding box center [790, 315] width 95 height 70
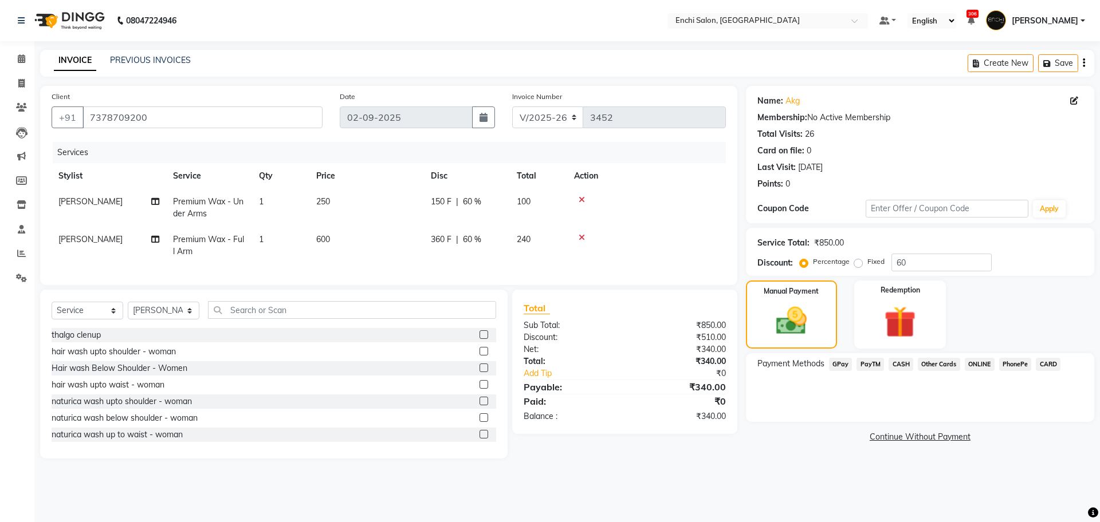
click at [836, 365] on span "GPay" at bounding box center [840, 364] width 23 height 13
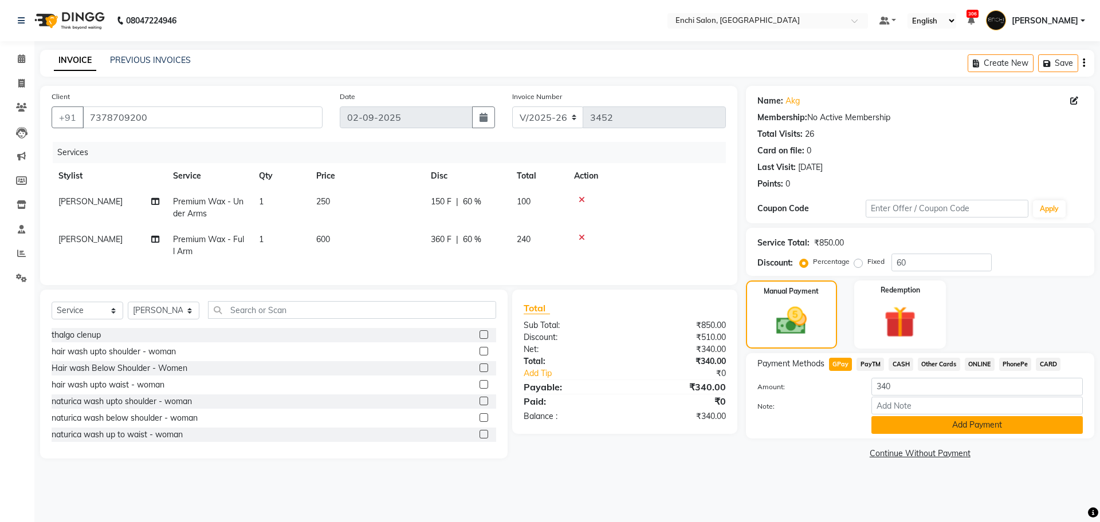
click at [886, 428] on button "Add Payment" at bounding box center [976, 425] width 211 height 18
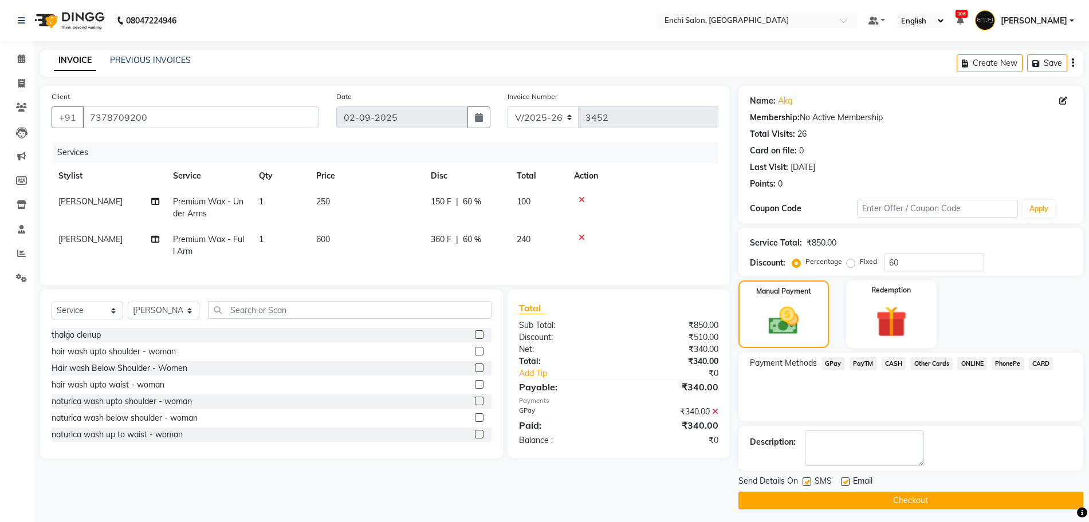
click at [924, 506] on button "Checkout" at bounding box center [910, 501] width 345 height 18
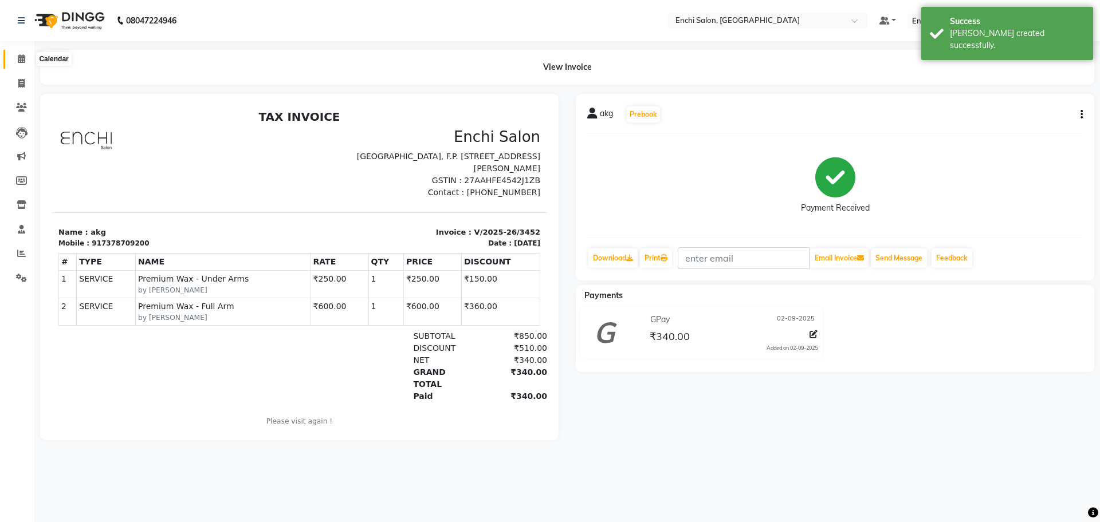
click at [26, 58] on span at bounding box center [21, 59] width 20 height 13
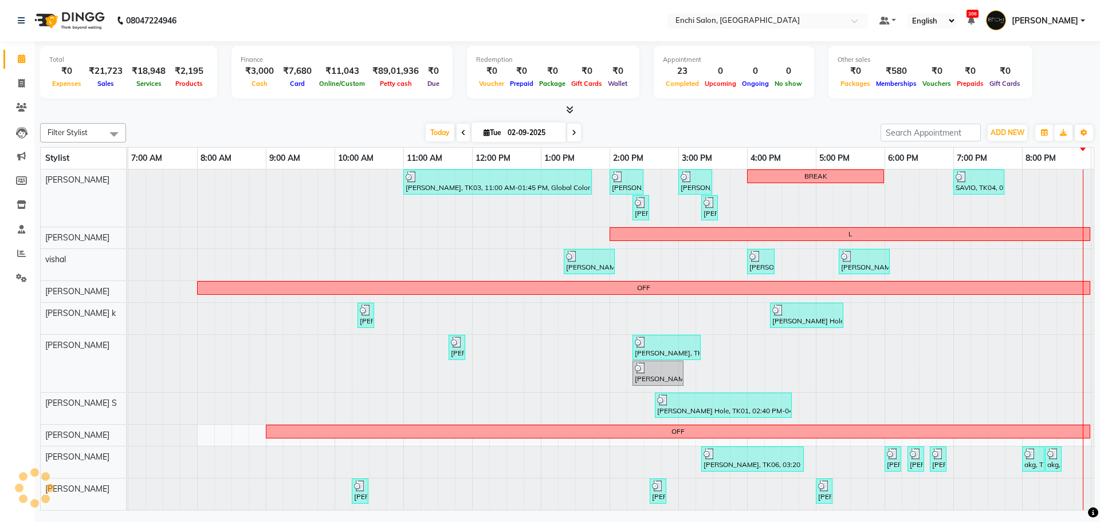
click at [569, 136] on span at bounding box center [574, 133] width 14 height 18
type input "[DATE]"
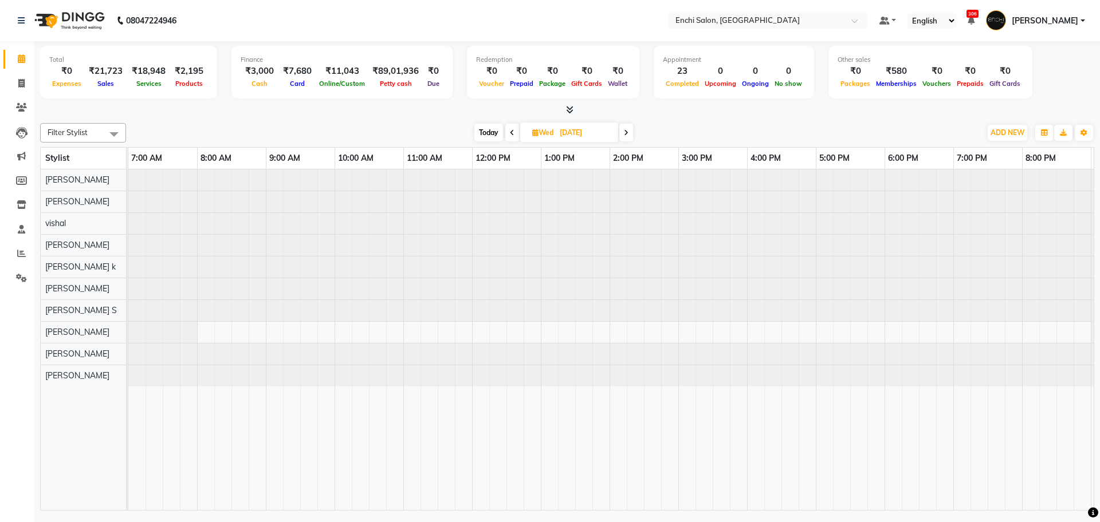
scroll to position [0, 66]
